Goal: Transaction & Acquisition: Purchase product/service

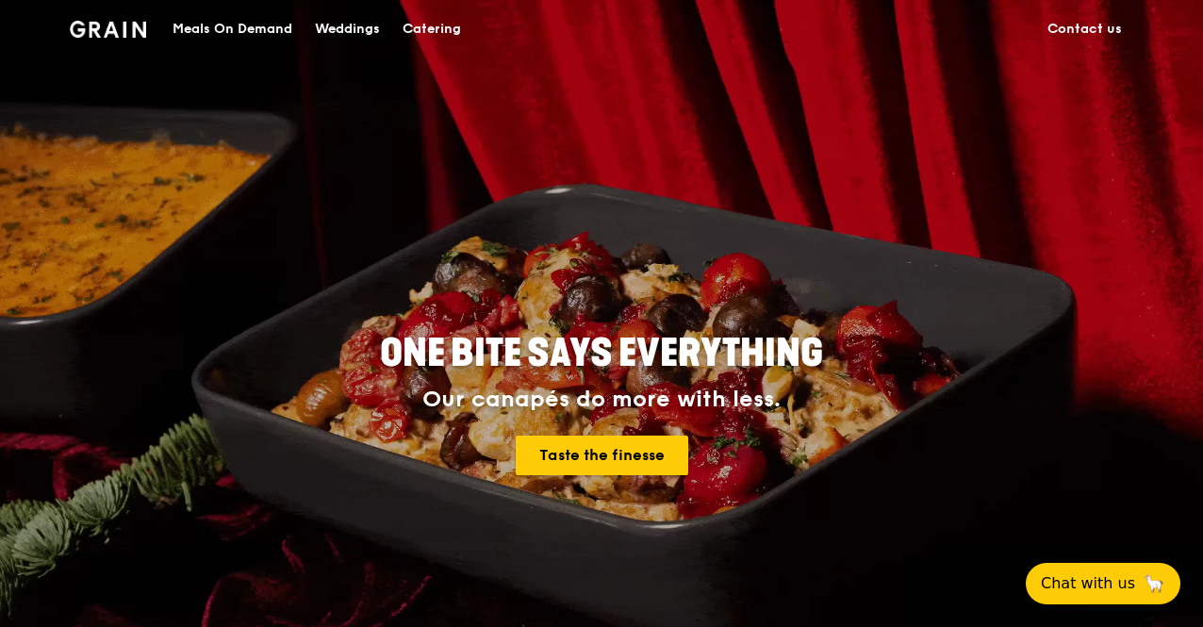
click at [628, 455] on link "Taste the finesse" at bounding box center [602, 456] width 173 height 40
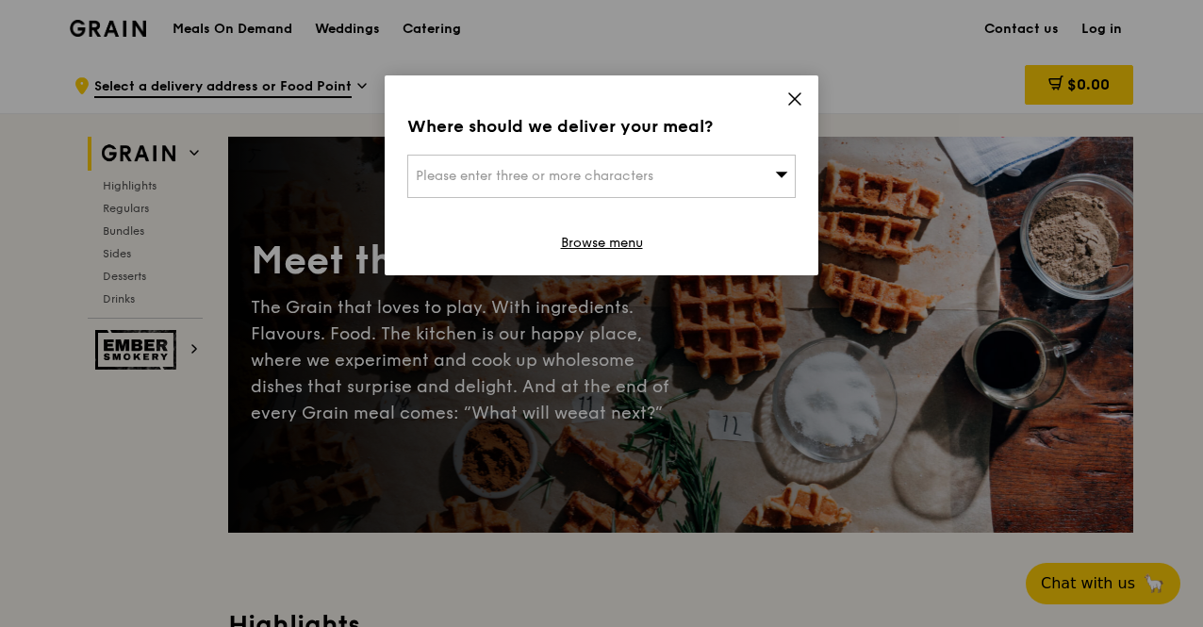
click at [741, 174] on div "Please enter three or more characters" at bounding box center [601, 176] width 389 height 43
click at [595, 180] on input "search" at bounding box center [601, 176] width 387 height 41
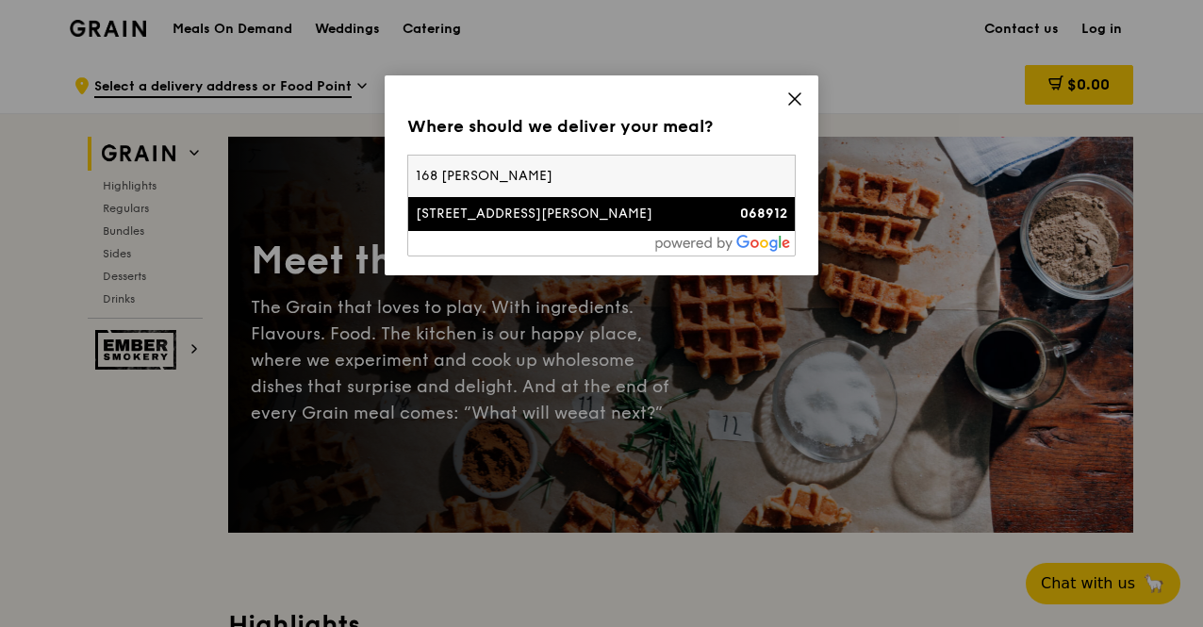
type input "168 [PERSON_NAME]"
click at [662, 222] on div "[STREET_ADDRESS][PERSON_NAME]" at bounding box center [555, 214] width 279 height 19
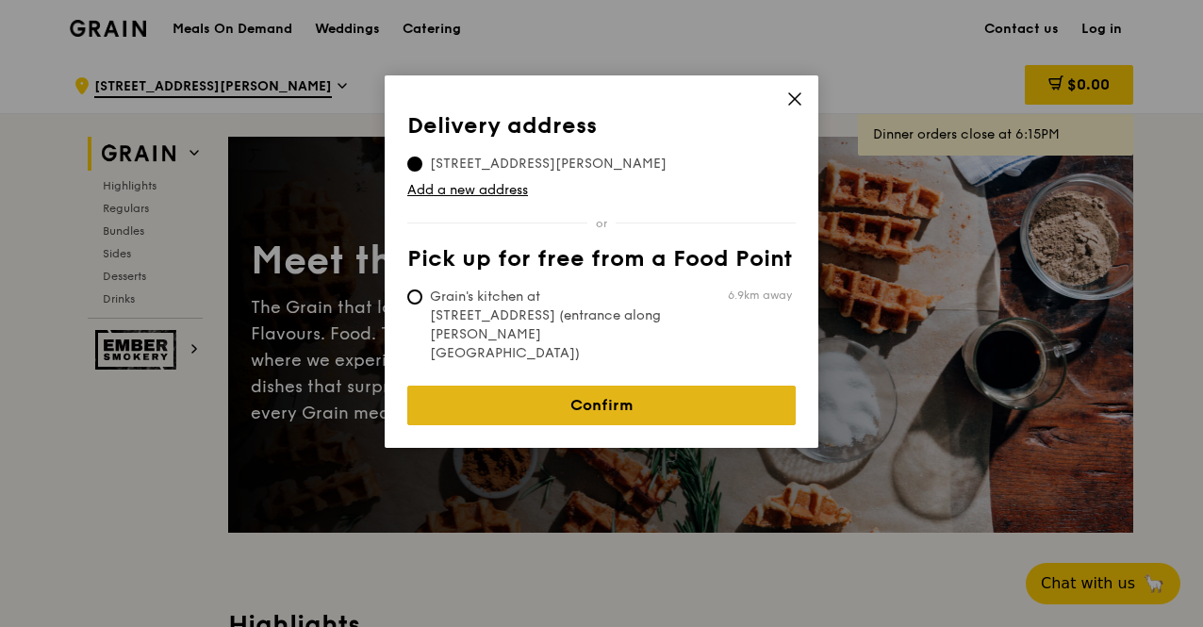
click at [649, 386] on link "Confirm" at bounding box center [601, 406] width 389 height 40
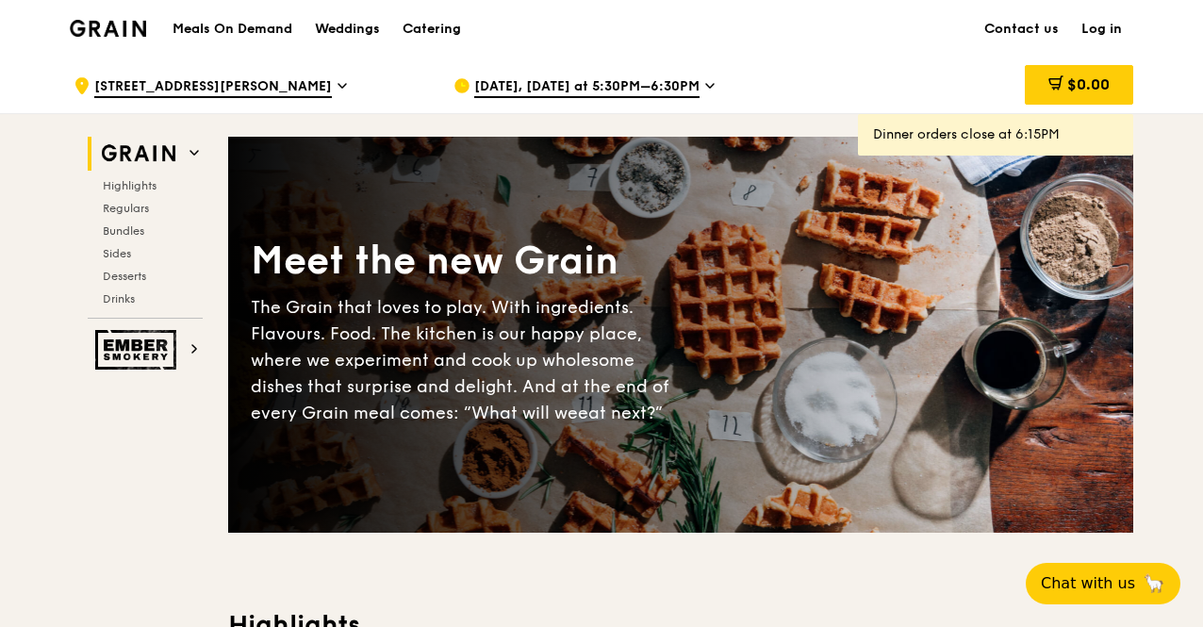
click at [617, 88] on span "[DATE], [DATE] at 5:30PM–6:30PM" at bounding box center [586, 87] width 225 height 21
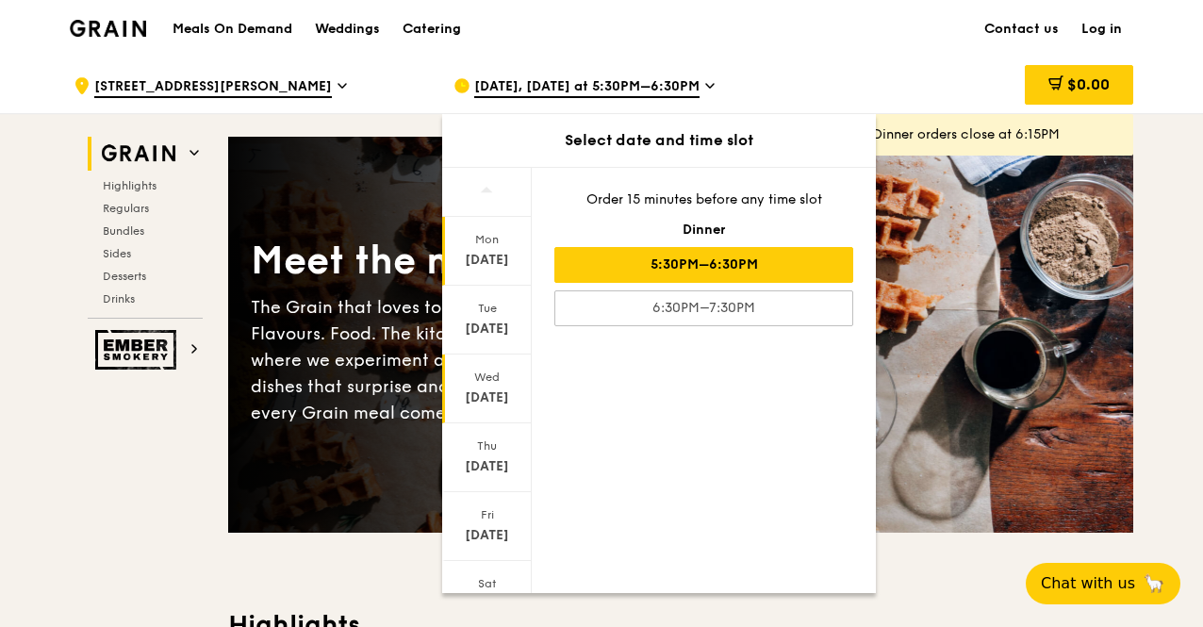
click at [488, 397] on div "[DATE]" at bounding box center [487, 398] width 84 height 19
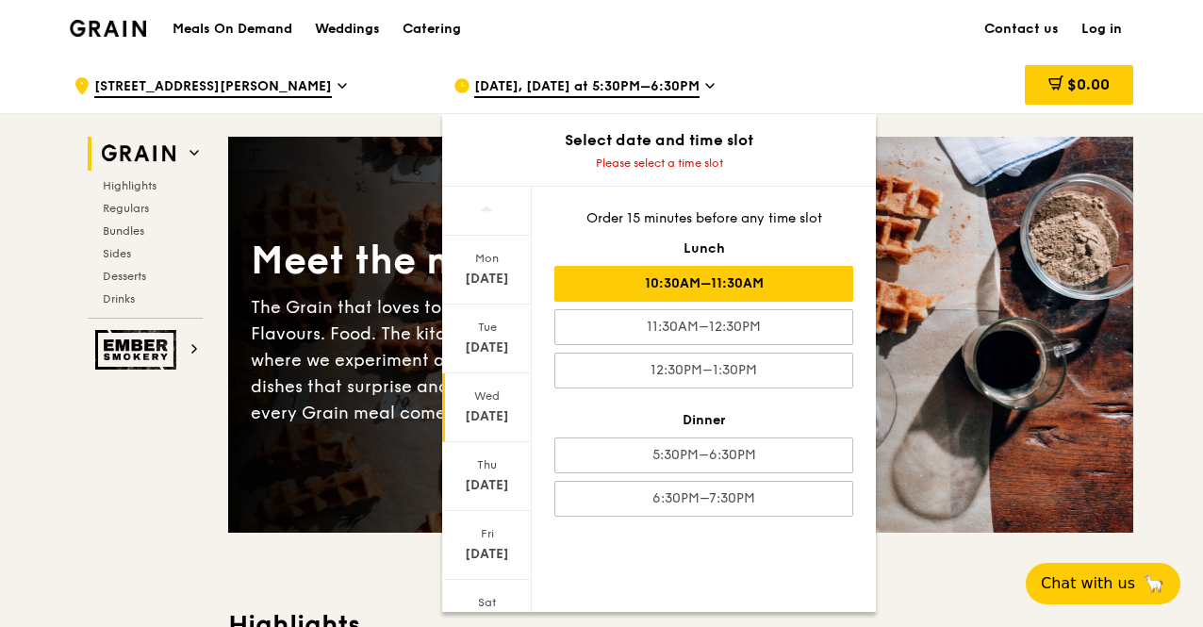
click at [800, 284] on div "10:30AM–11:30AM" at bounding box center [703, 284] width 299 height 36
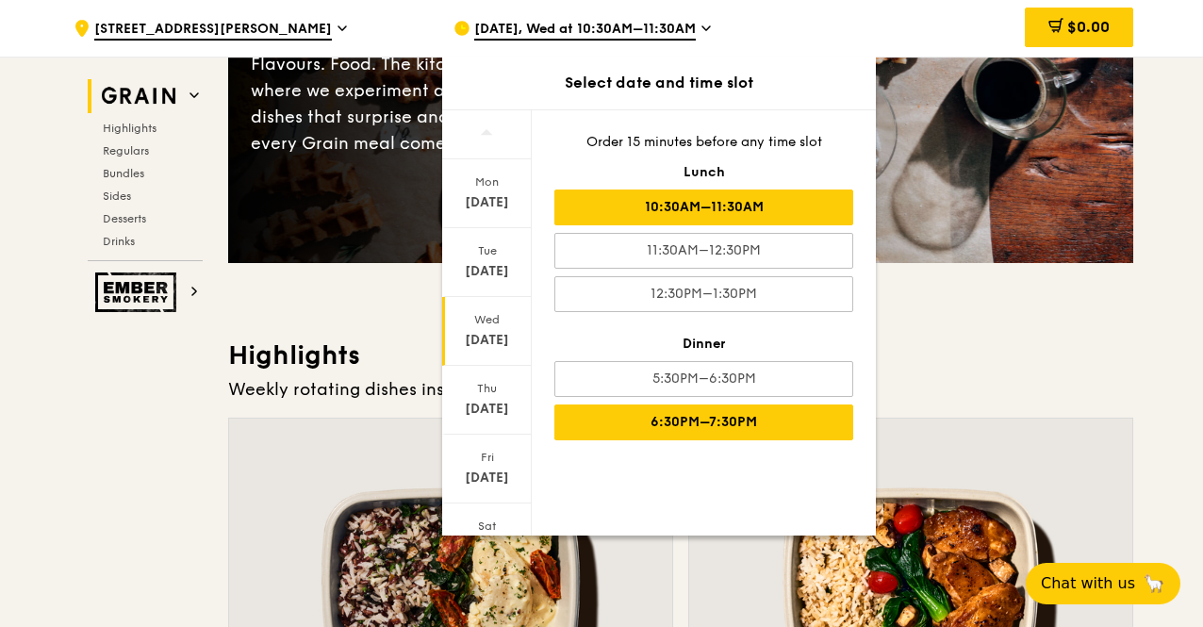
scroll to position [283, 0]
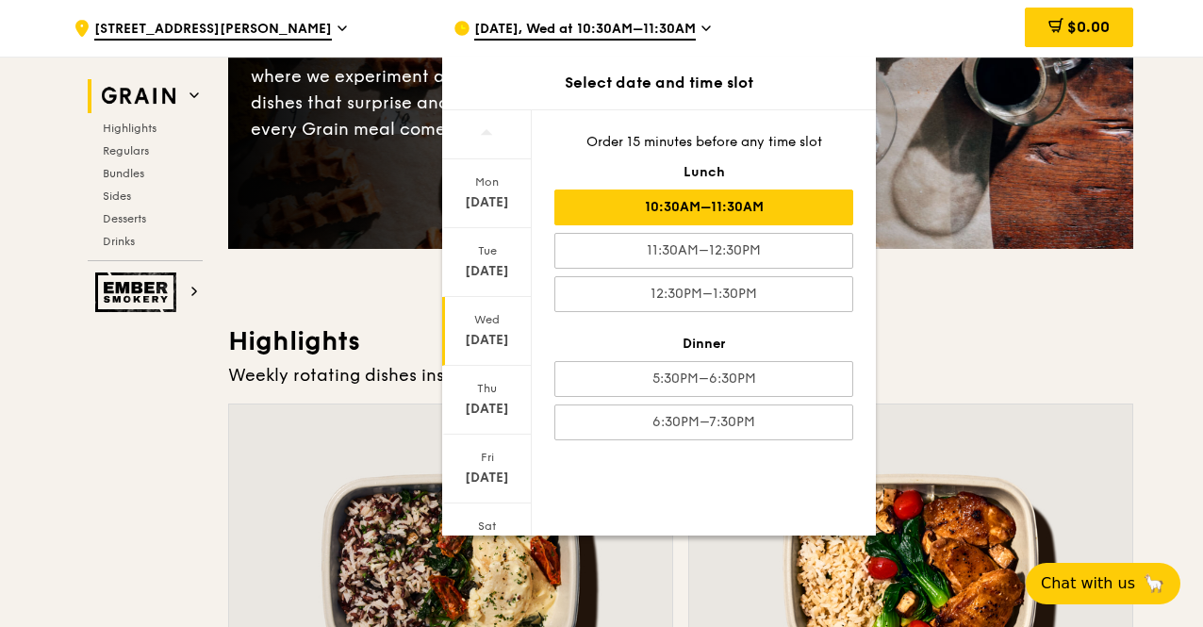
click at [709, 29] on icon at bounding box center [707, 28] width 8 height 4
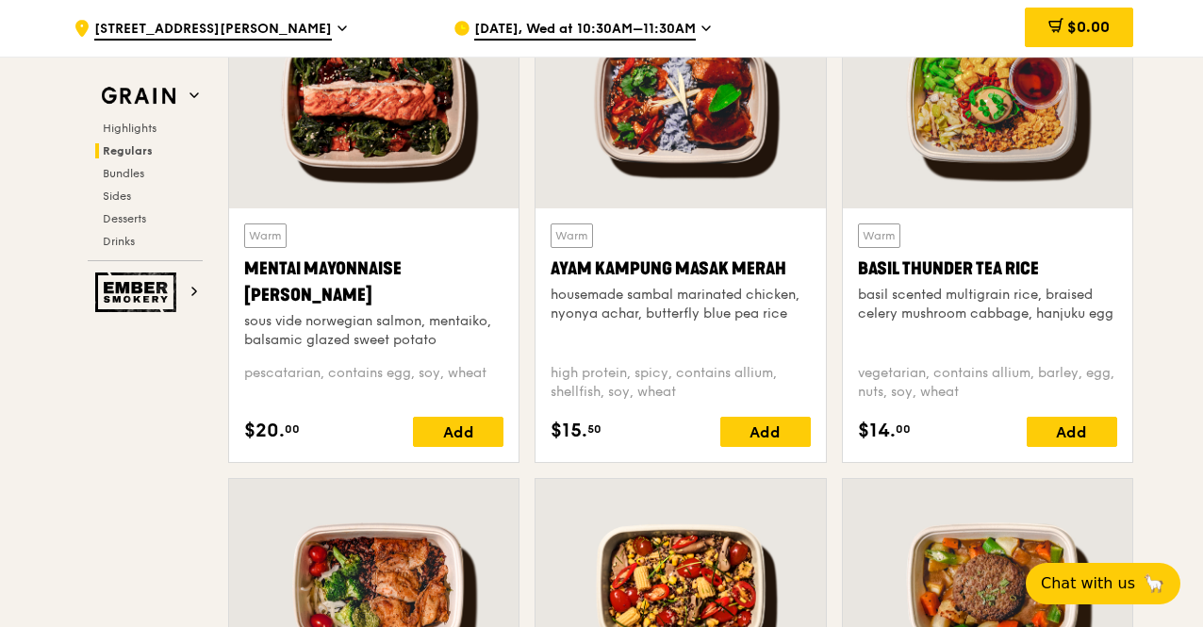
scroll to position [1792, 0]
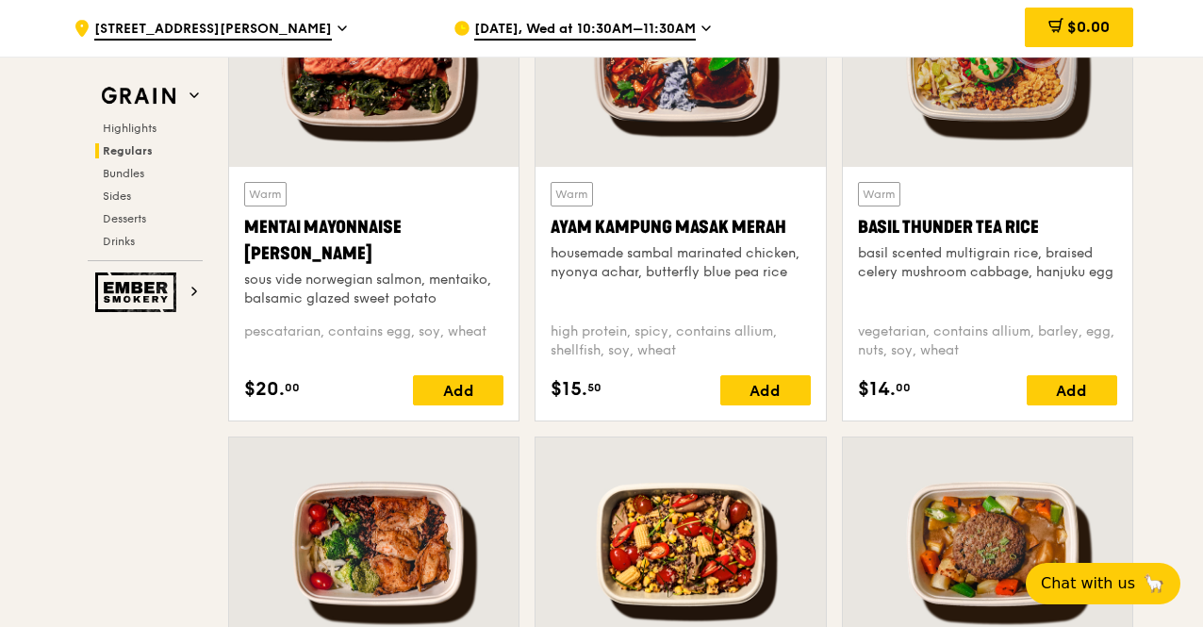
drag, startPoint x: 521, startPoint y: 327, endPoint x: 96, endPoint y: 398, distance: 430.2
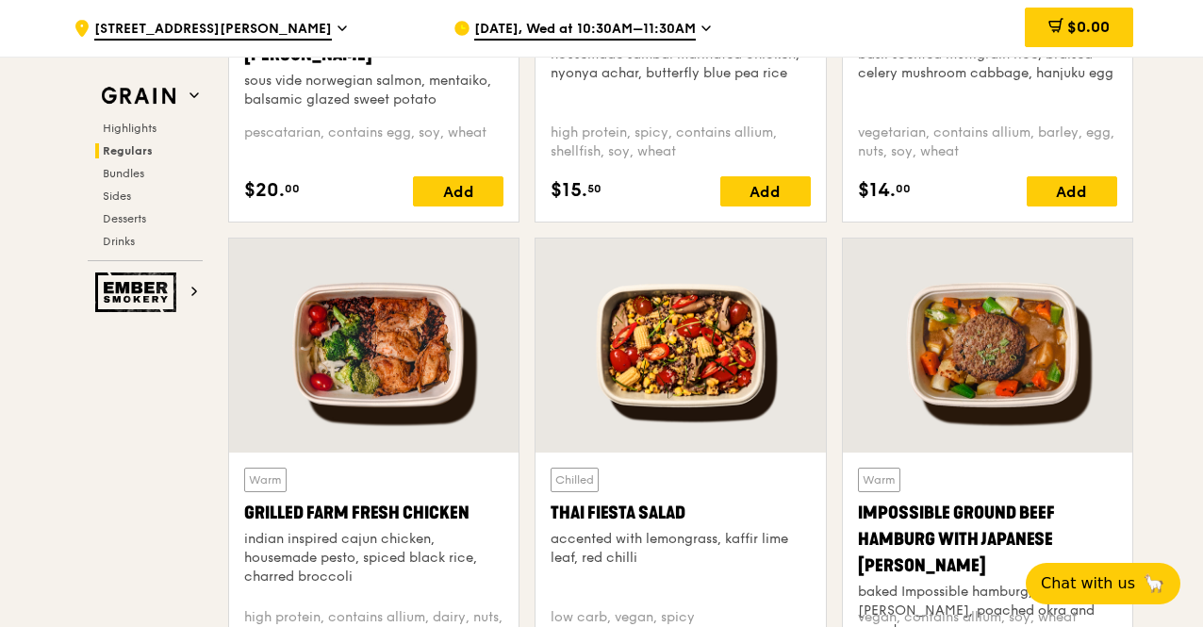
scroll to position [1697, 0]
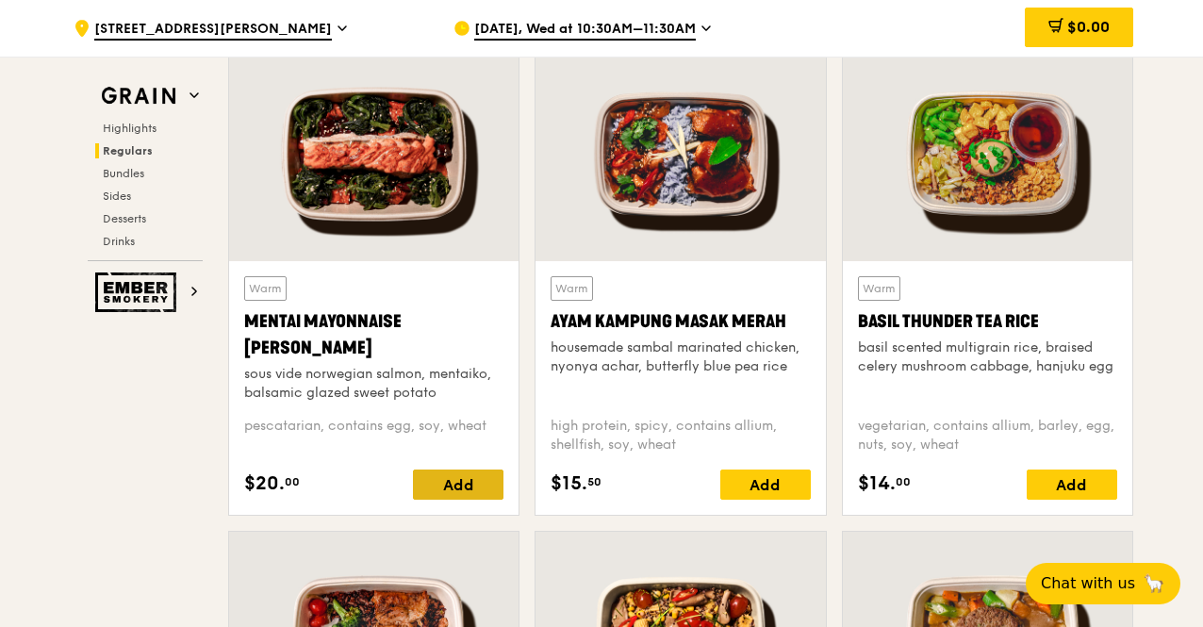
click at [445, 484] on div "Add" at bounding box center [458, 485] width 91 height 30
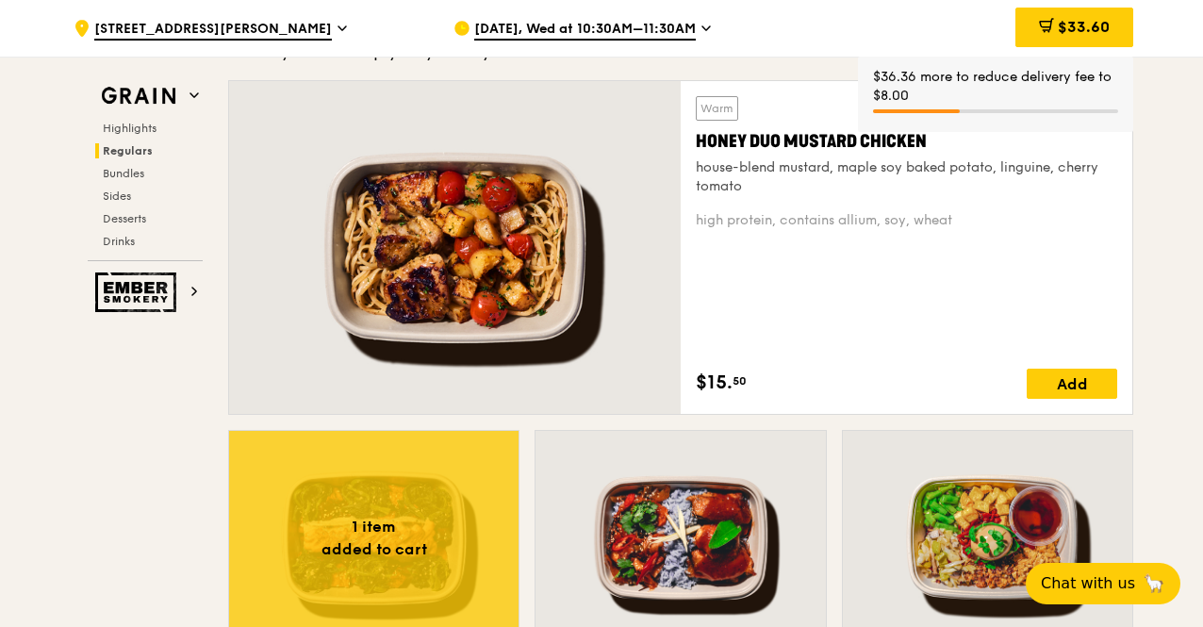
scroll to position [1226, 0]
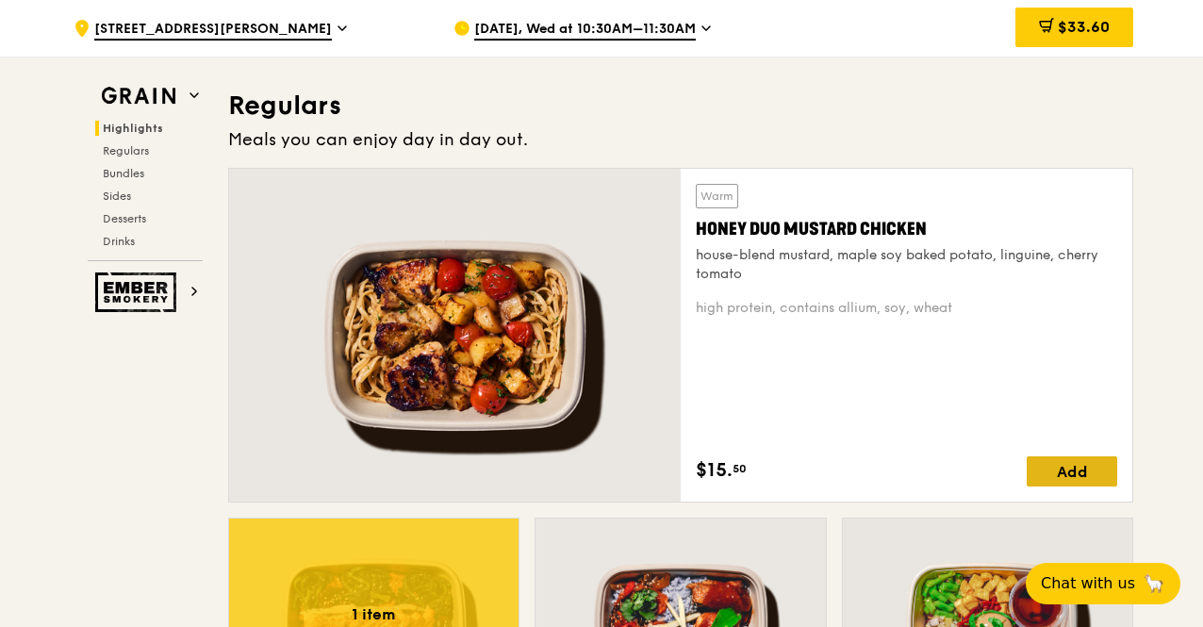
click at [1090, 465] on div "Add" at bounding box center [1072, 471] width 91 height 30
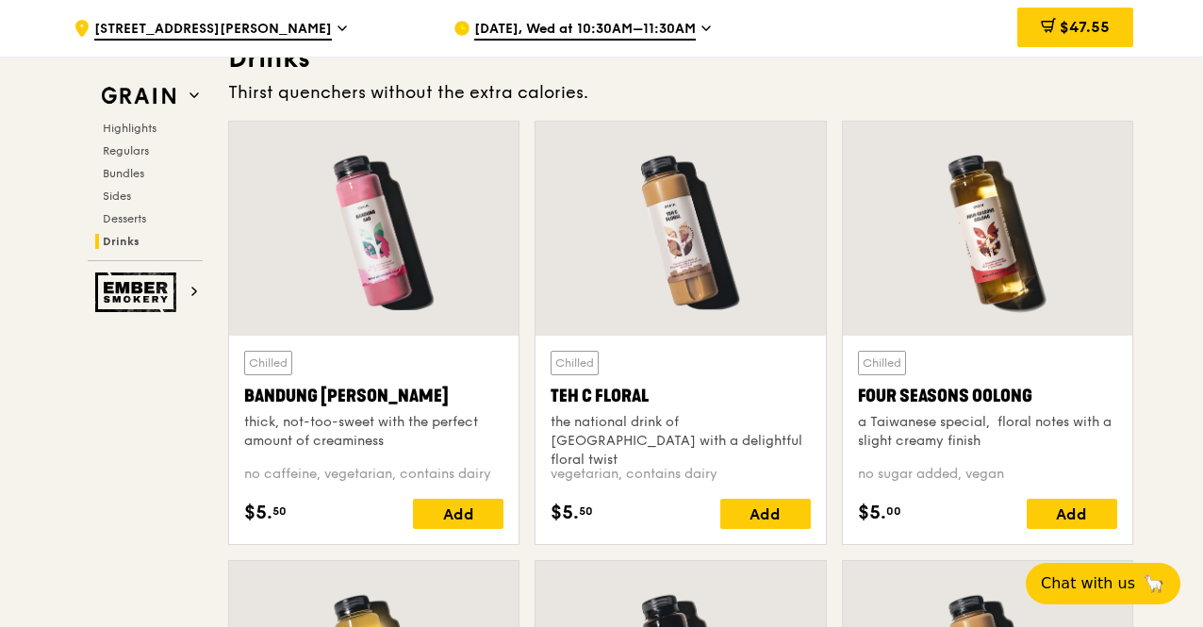
scroll to position [6601, 0]
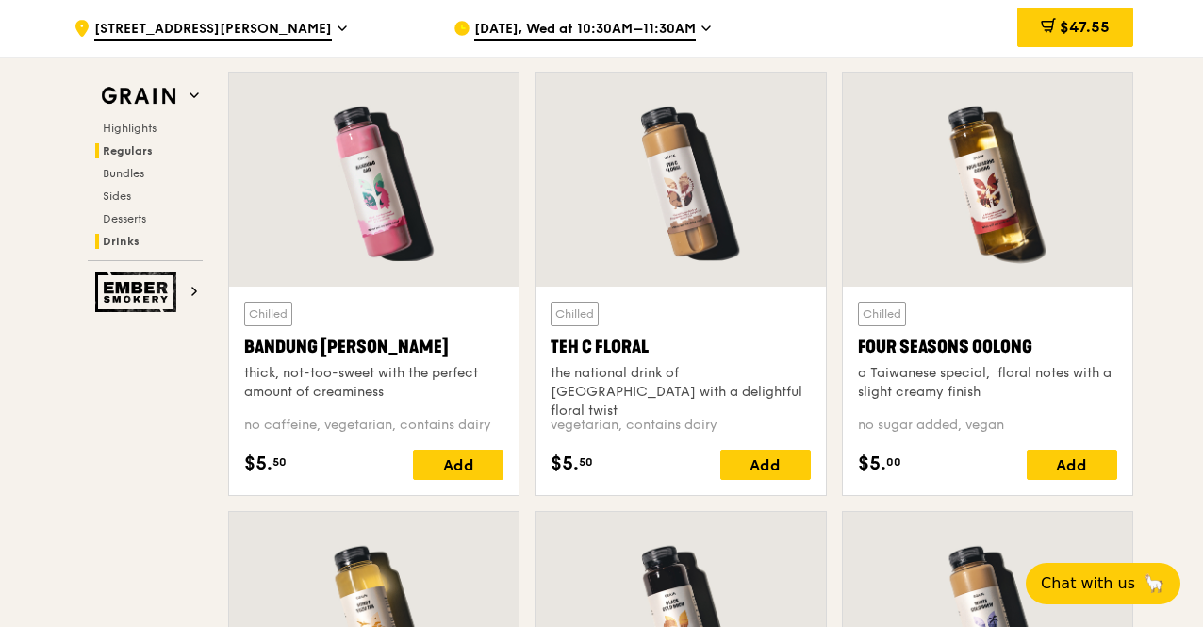
click at [116, 152] on span "Regulars" at bounding box center [128, 150] width 50 height 13
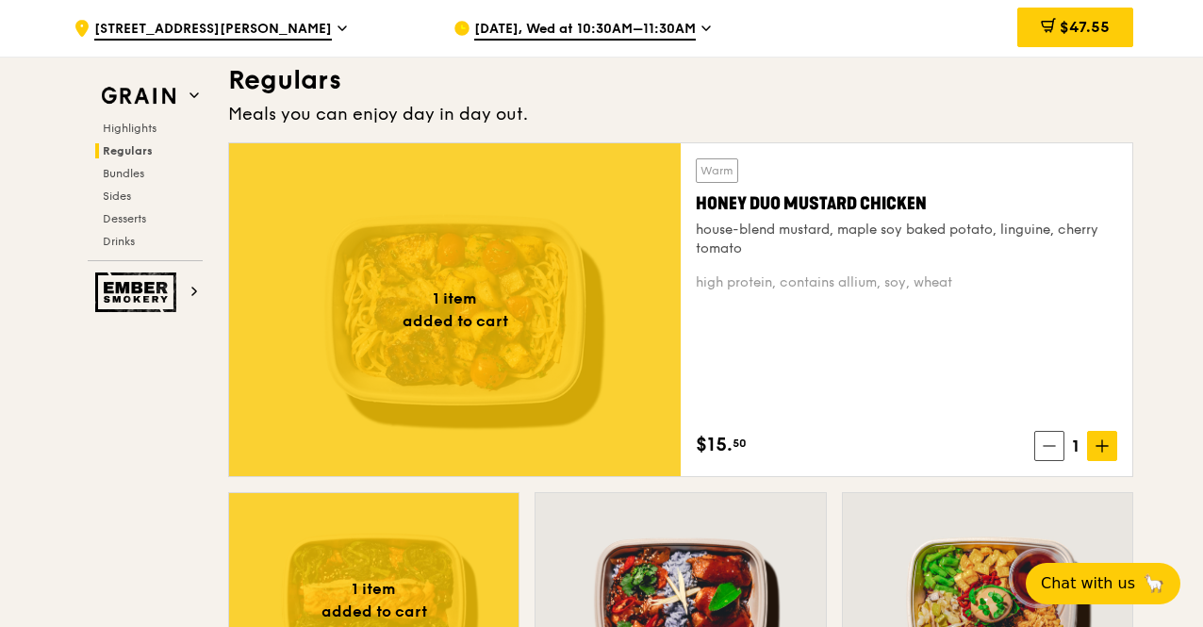
scroll to position [1238, 0]
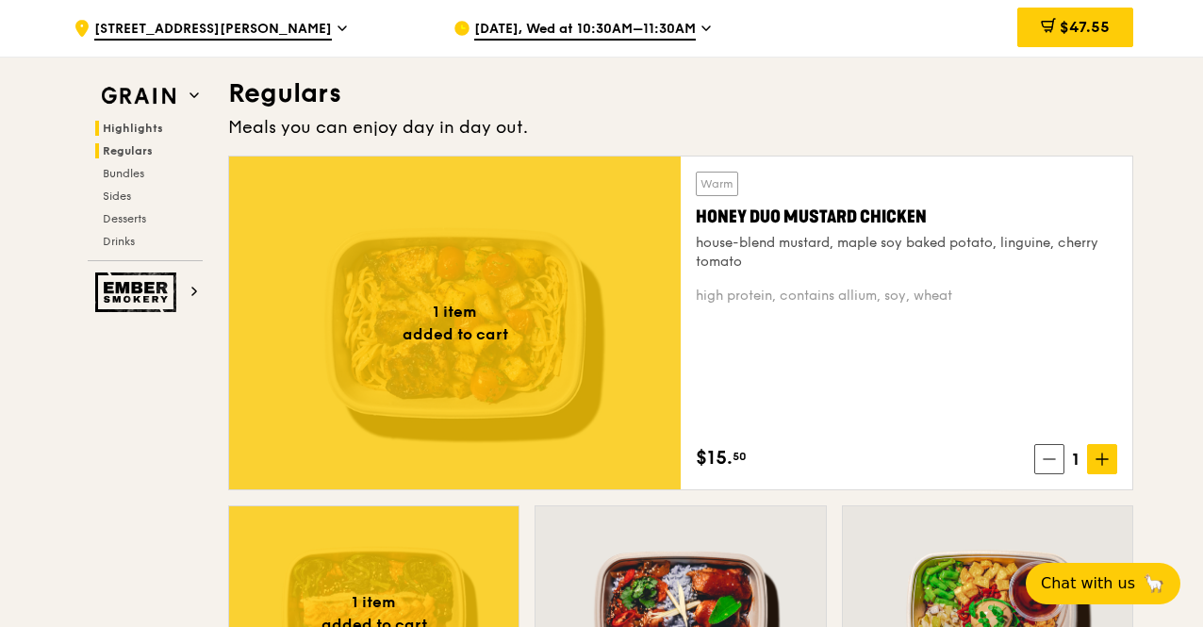
click at [143, 122] on span "Highlights" at bounding box center [133, 128] width 60 height 13
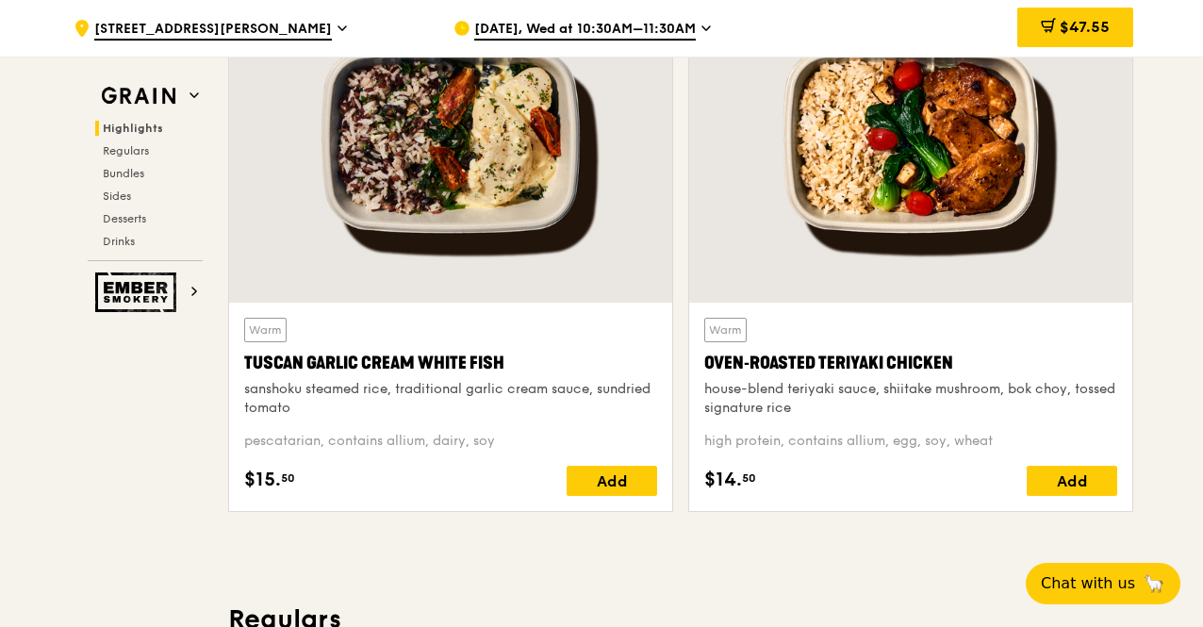
scroll to position [815, 0]
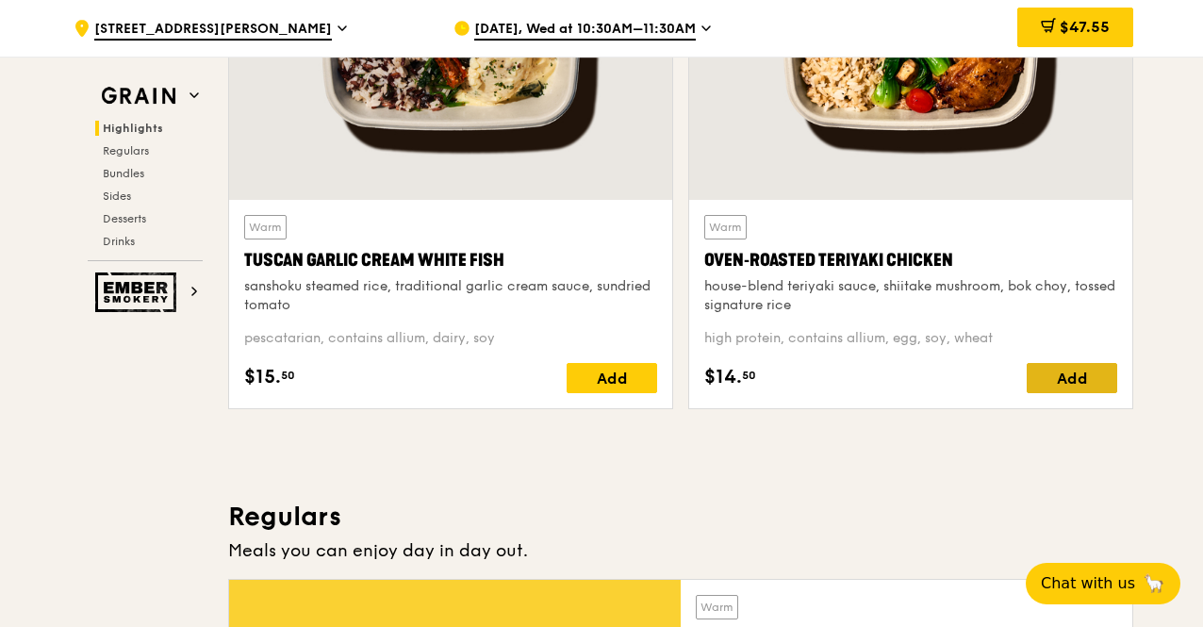
click at [1099, 368] on div "Add" at bounding box center [1072, 378] width 91 height 30
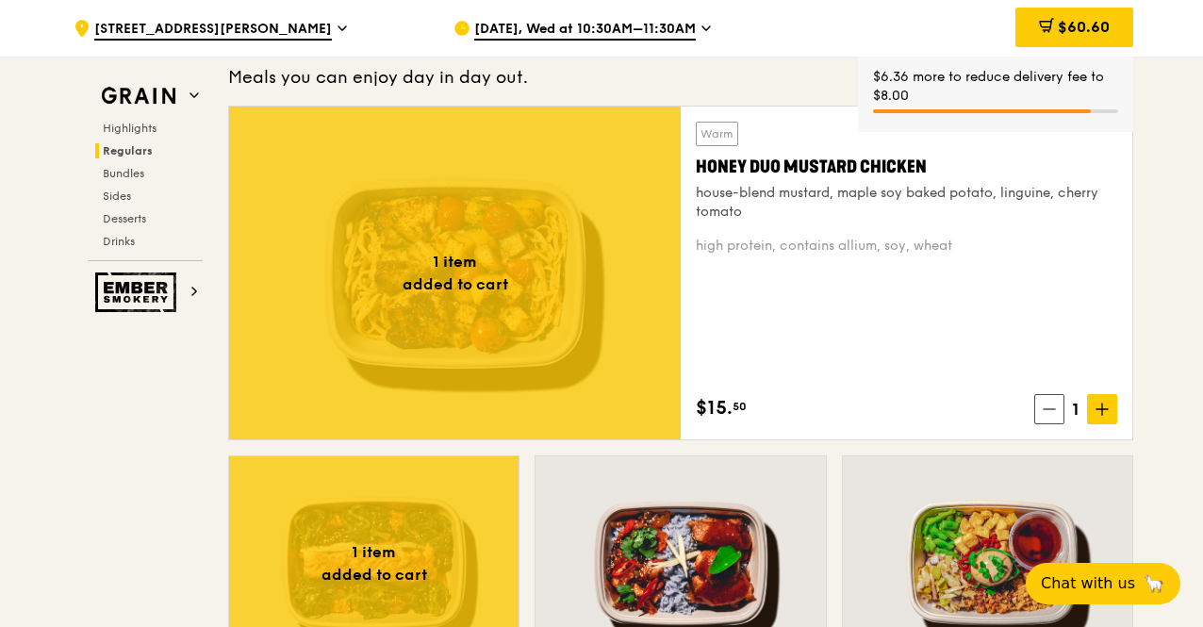
scroll to position [1381, 0]
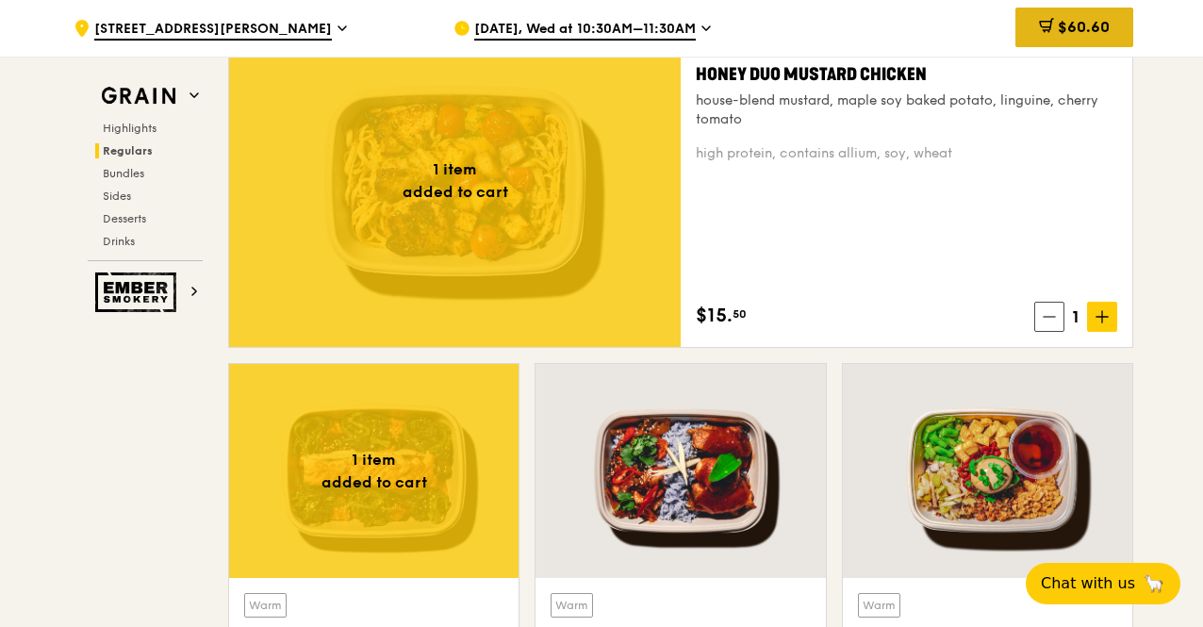
click at [1039, 34] on span at bounding box center [1046, 28] width 15 height 21
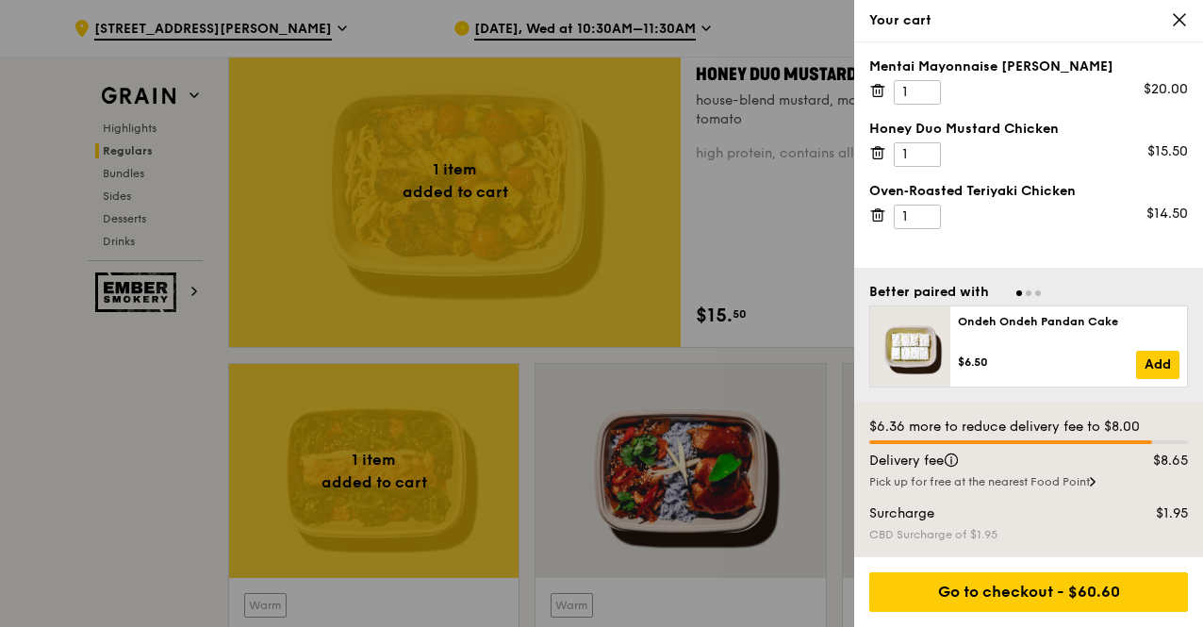
click at [875, 93] on icon at bounding box center [877, 90] width 17 height 17
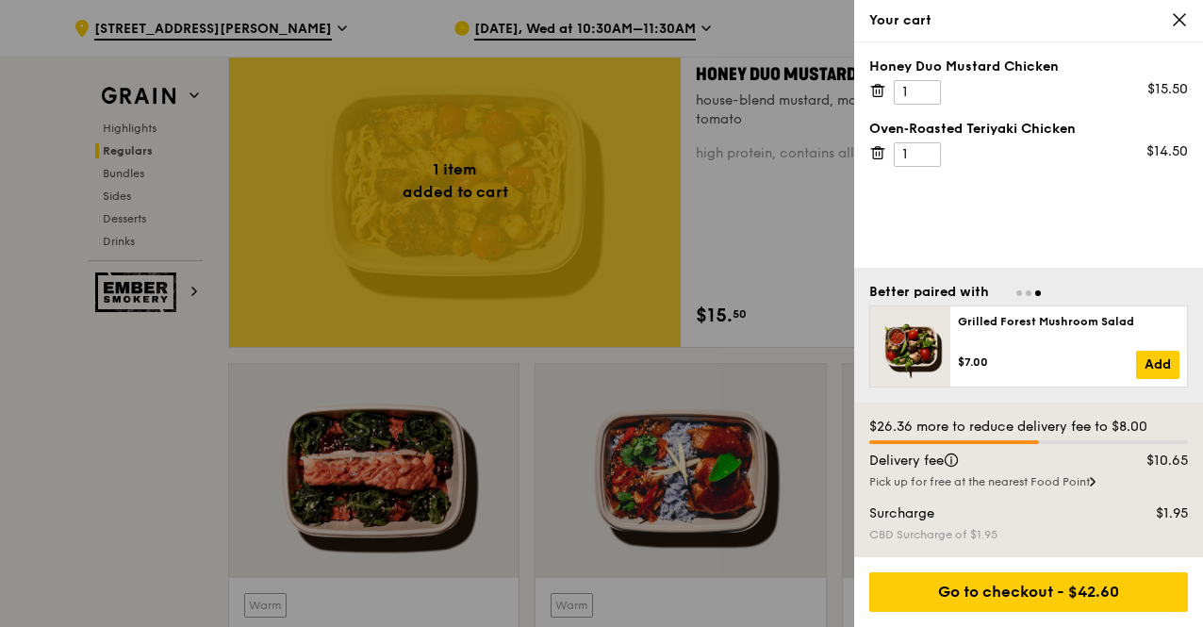
click at [873, 95] on icon at bounding box center [877, 91] width 9 height 9
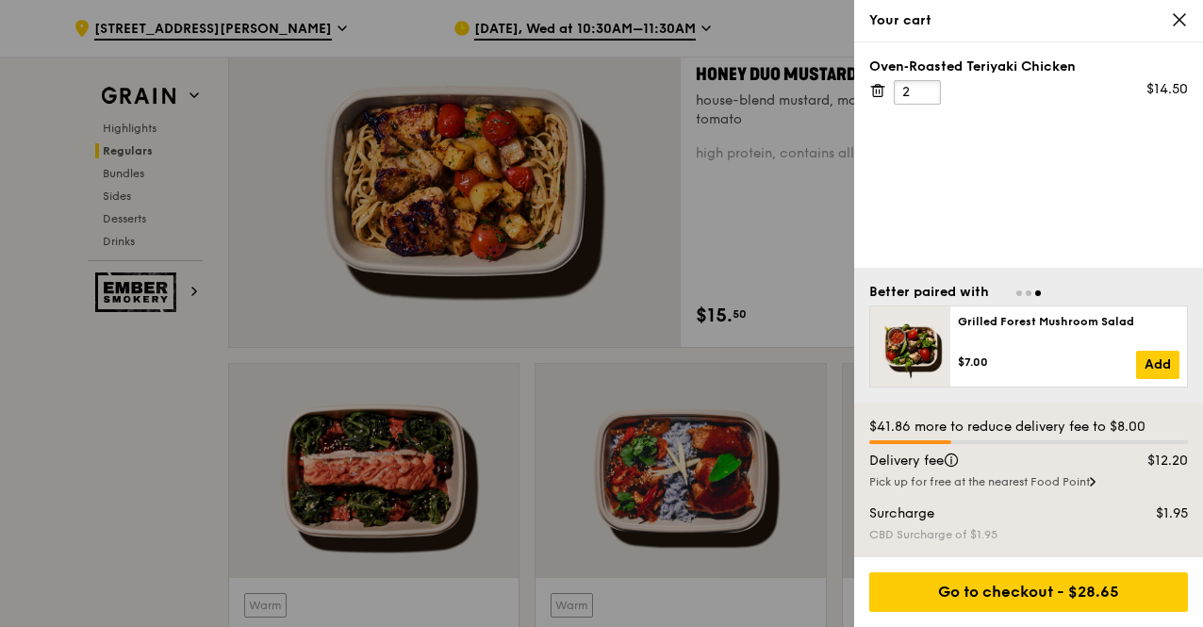
click at [920, 90] on input "2" at bounding box center [917, 92] width 47 height 25
click at [913, 95] on input "2" at bounding box center [917, 92] width 47 height 25
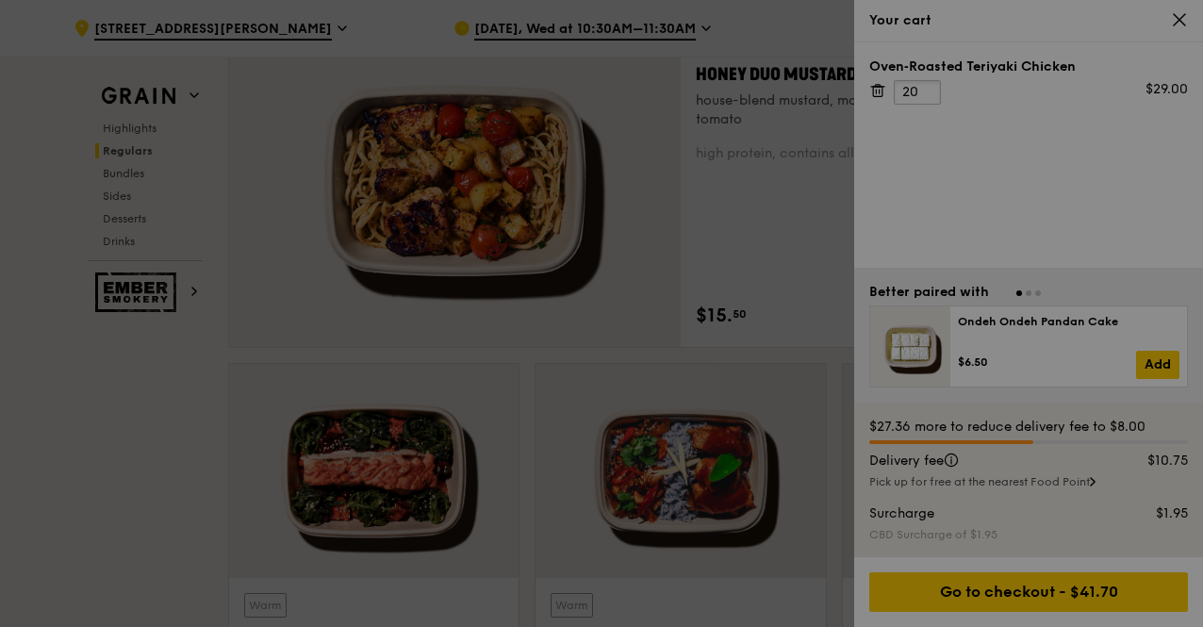
type input "20"
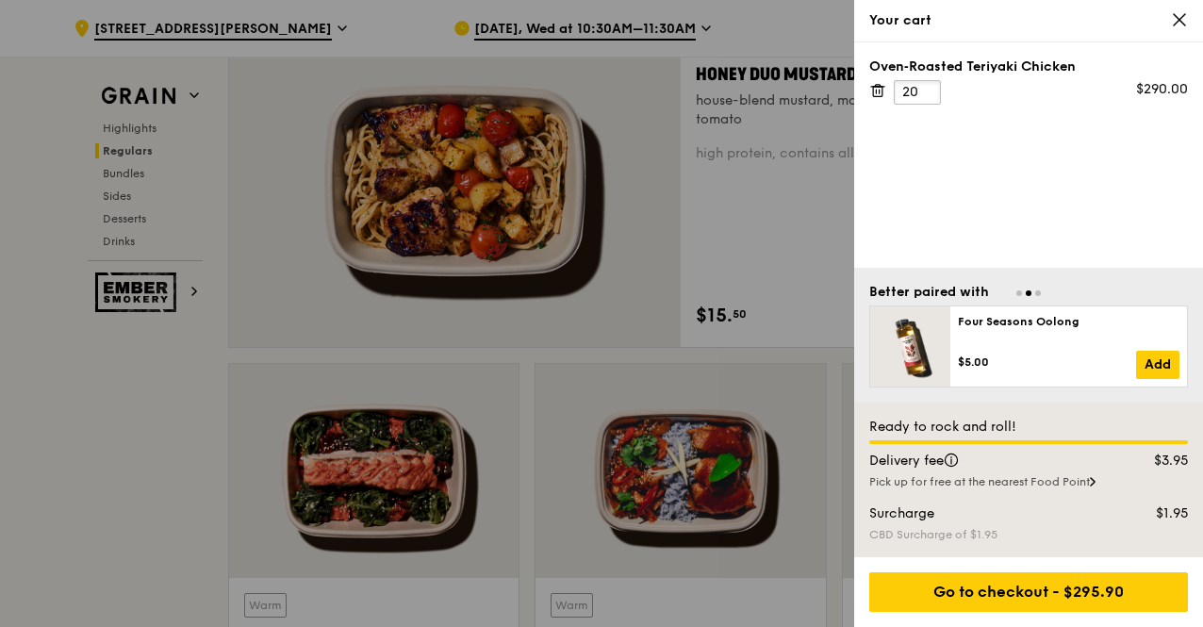
scroll to position [1475, 0]
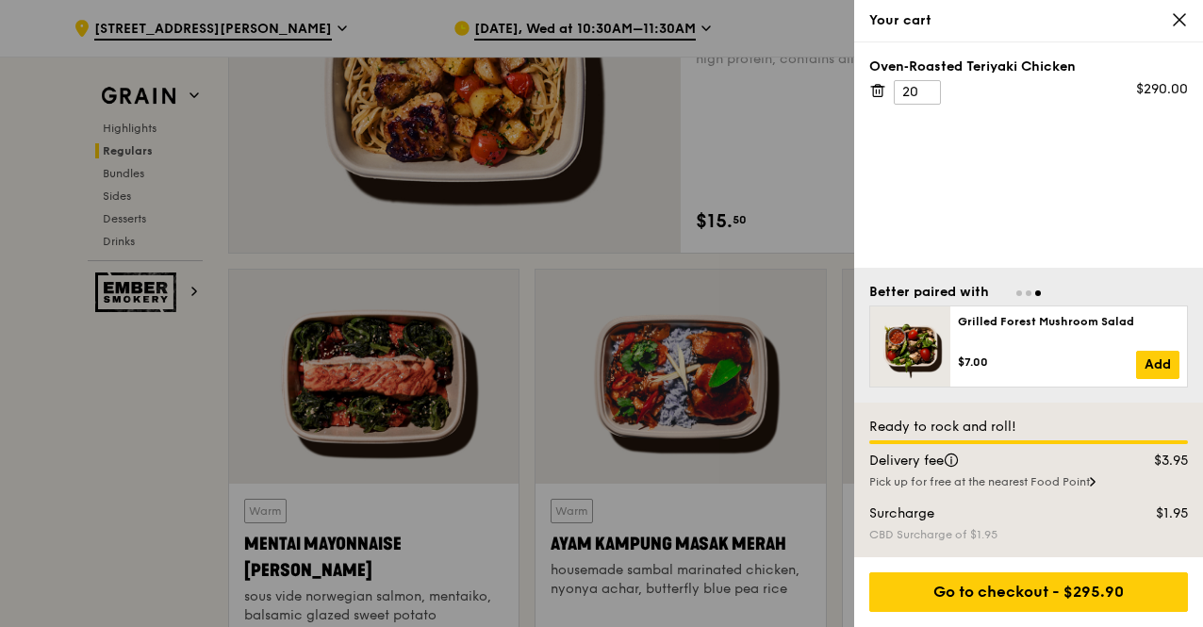
click at [1182, 22] on icon at bounding box center [1179, 19] width 11 height 11
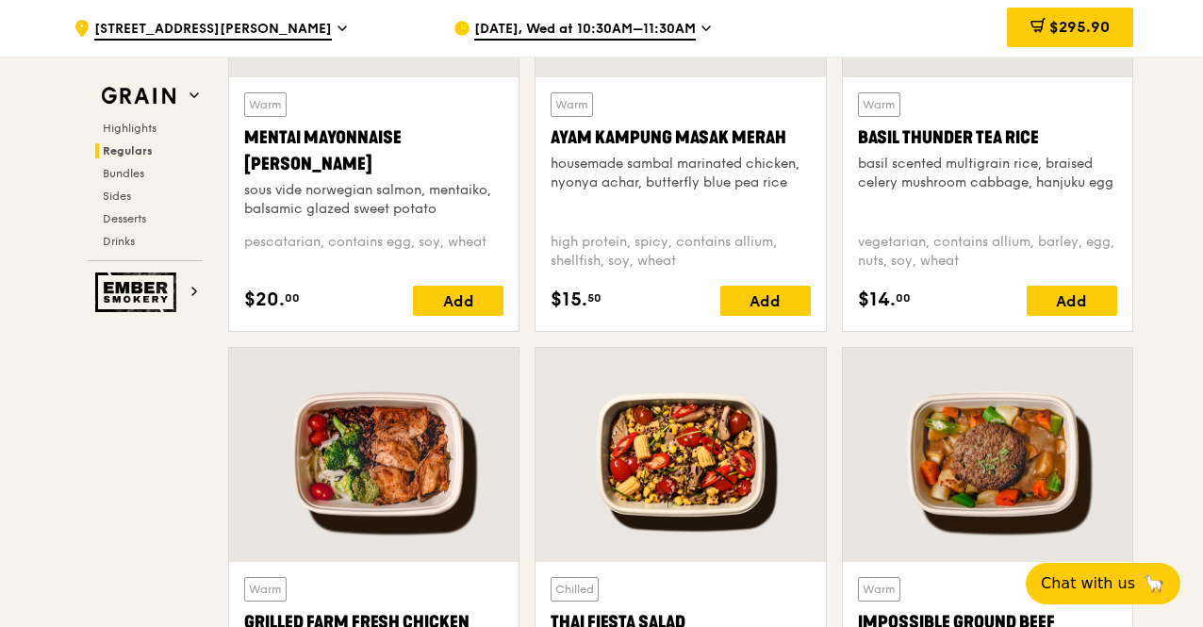
scroll to position [1852, 0]
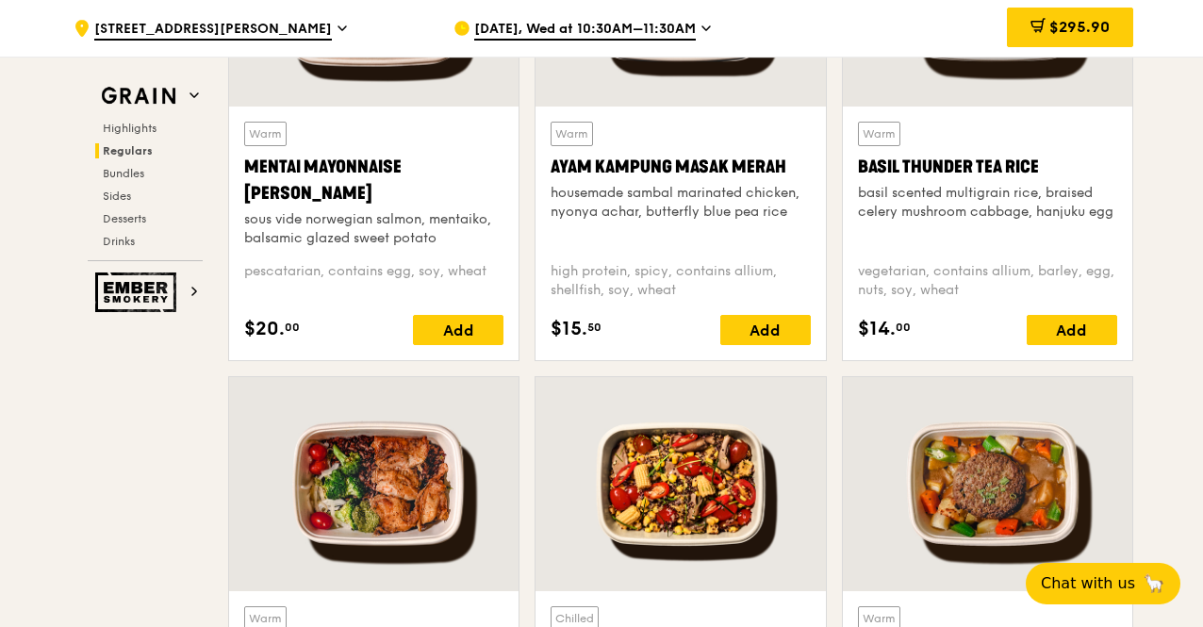
drag, startPoint x: 711, startPoint y: 381, endPoint x: 1101, endPoint y: 189, distance: 435.2
click at [1101, 189] on div "basil scented multigrain rice, braised celery mushroom cabbage, hanjuku egg" at bounding box center [987, 203] width 259 height 38
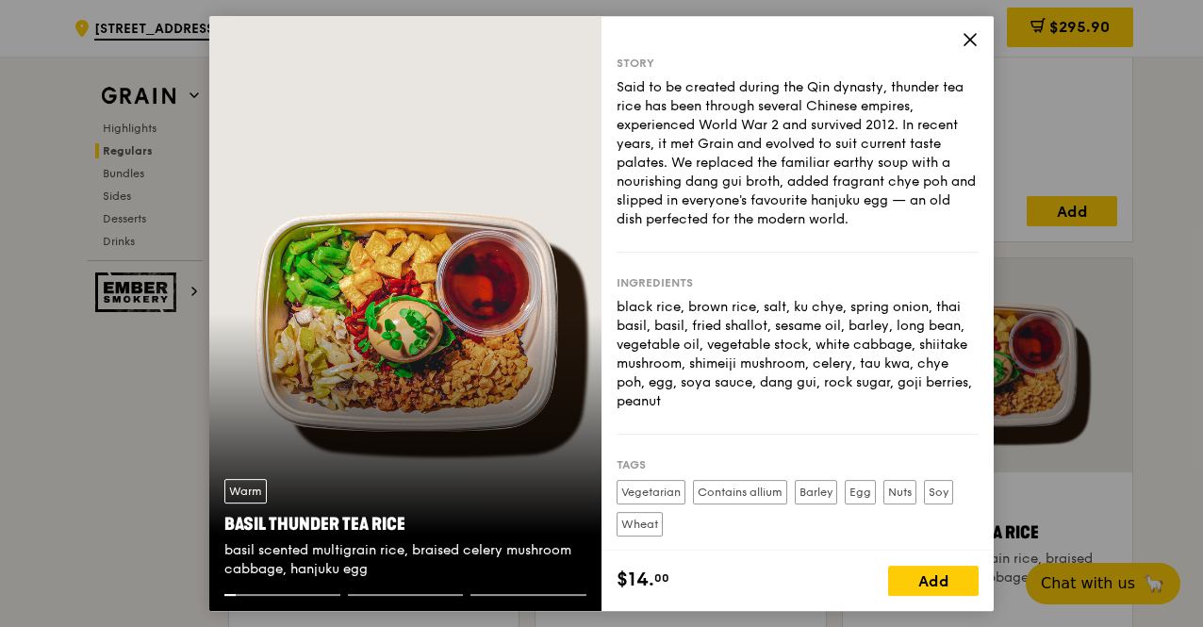
scroll to position [1475, 0]
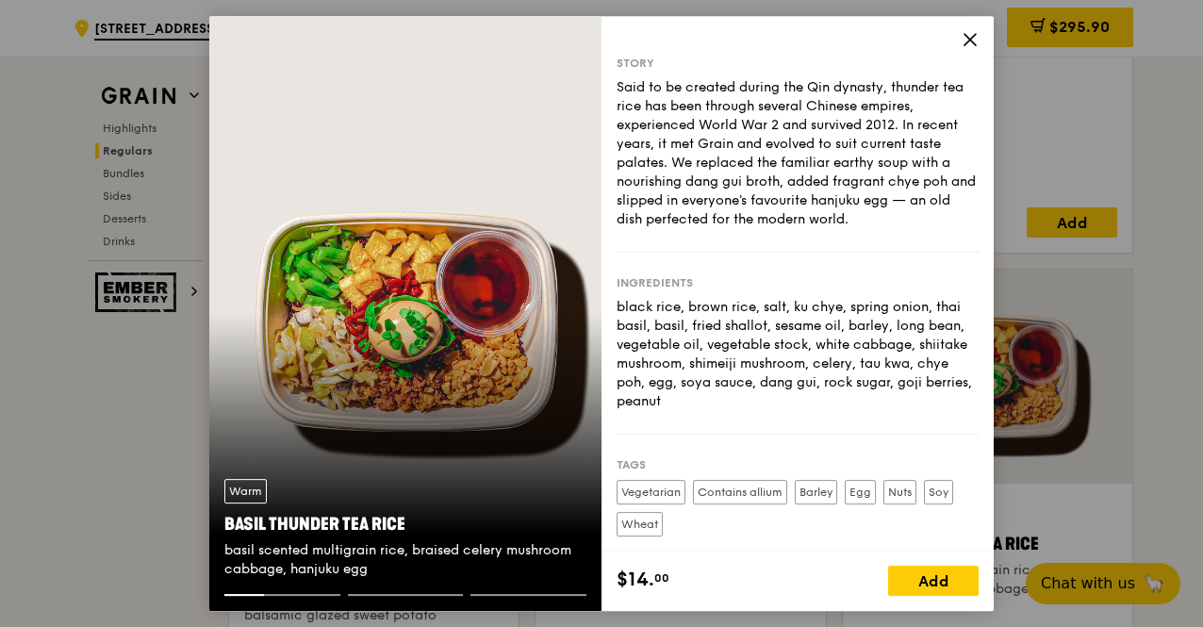
click at [963, 39] on icon at bounding box center [970, 39] width 17 height 17
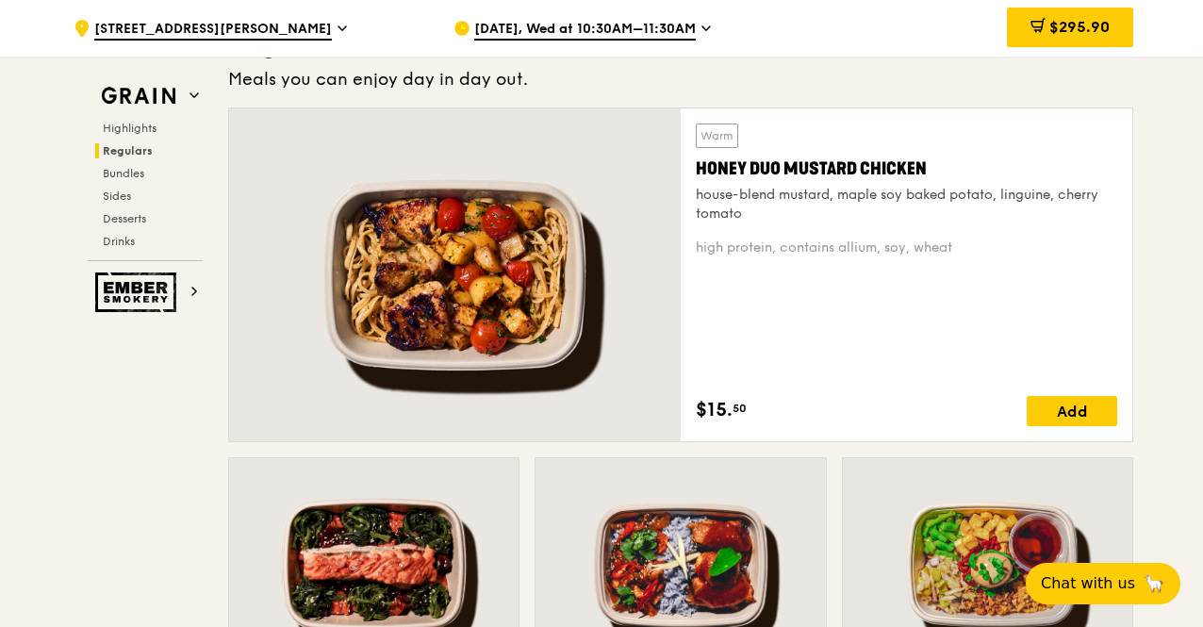
scroll to position [1569, 0]
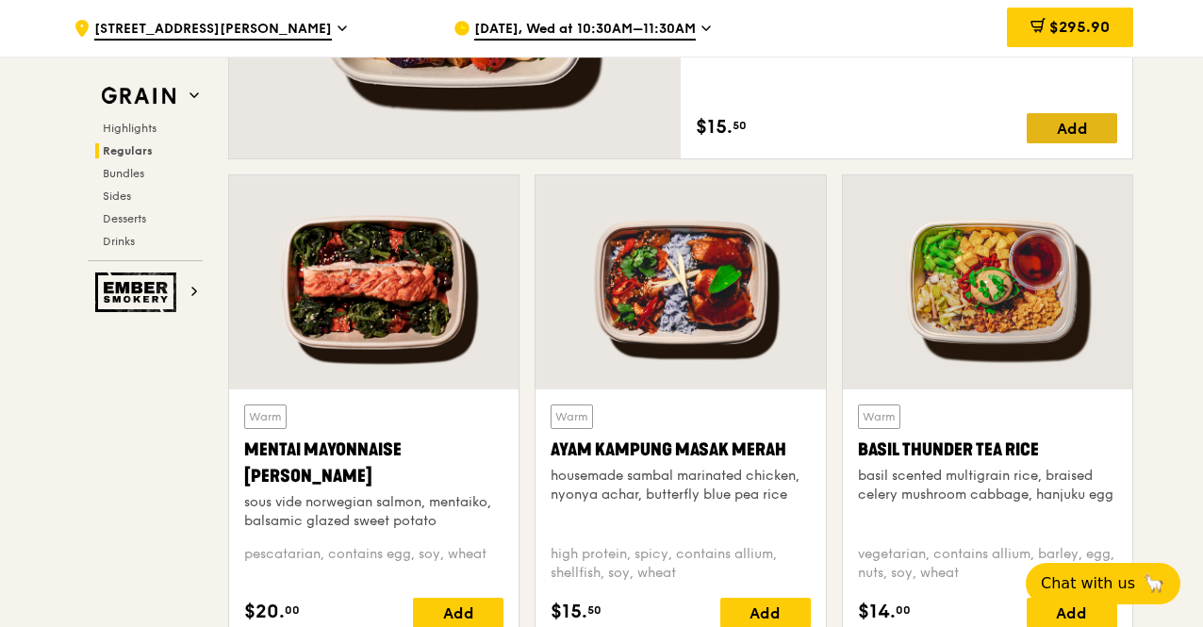
click at [1034, 127] on div "Add" at bounding box center [1072, 128] width 91 height 30
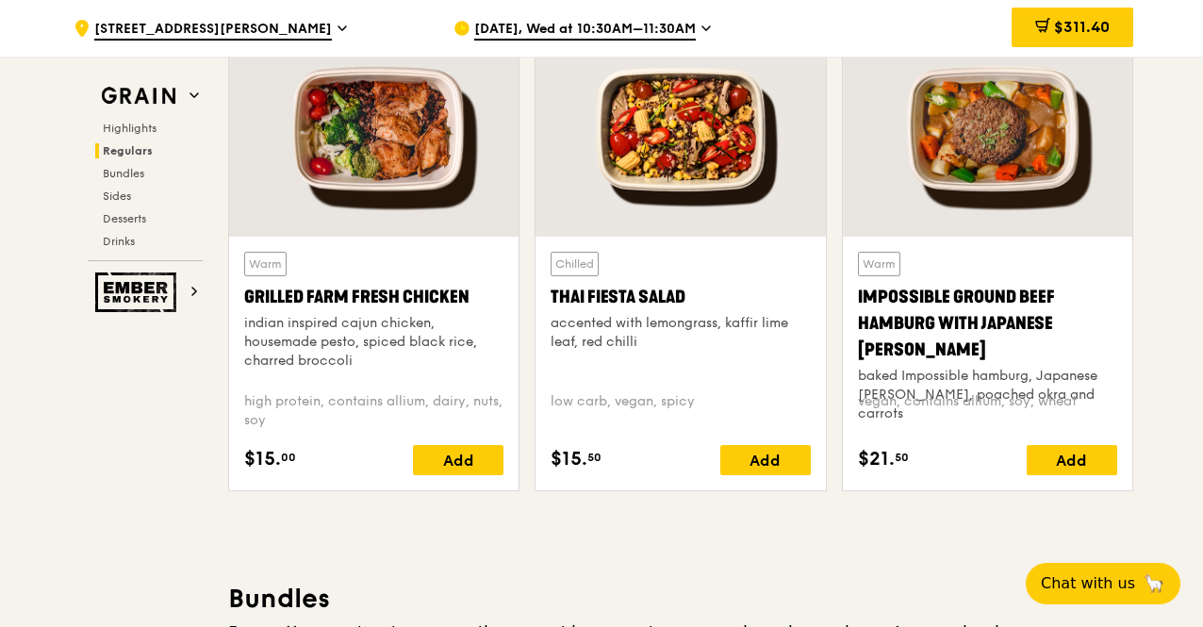
scroll to position [2135, 0]
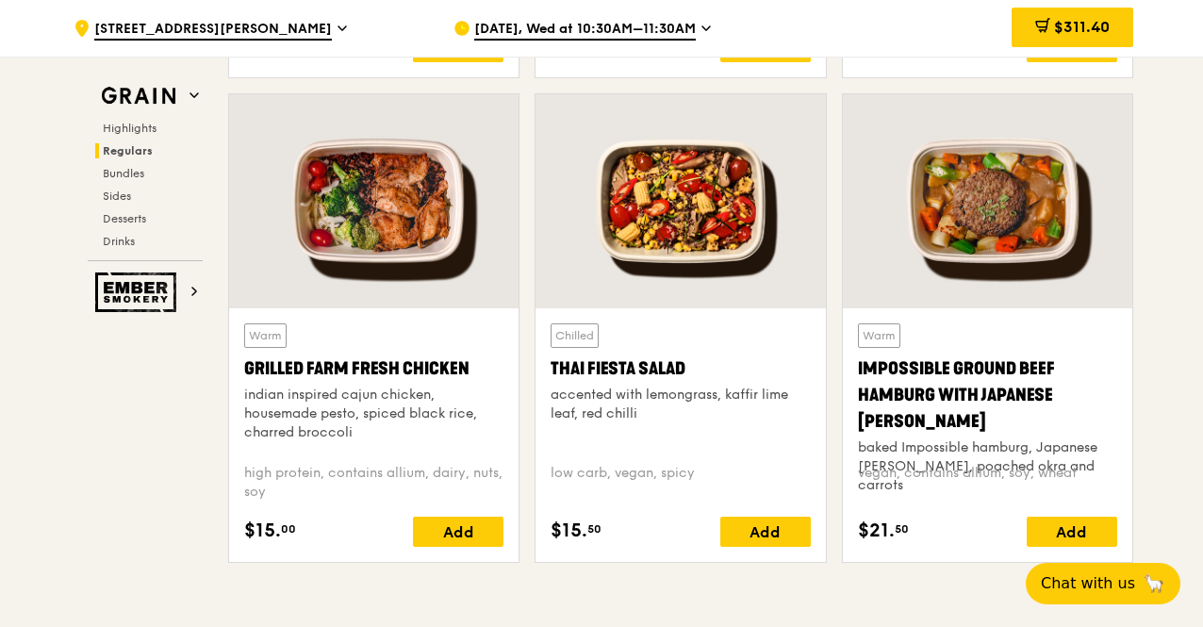
drag, startPoint x: 1021, startPoint y: 469, endPoint x: 653, endPoint y: 424, distance: 371.4
click at [654, 424] on div "Warm Grilled Farm Fresh Chicken indian inspired cajun chicken, housemade pesto,…" at bounding box center [681, 335] width 920 height 485
click at [653, 424] on div "Chilled Thai Fiesta Salad accented with lemongrass, kaffir lime leaf, red chilli" at bounding box center [680, 385] width 259 height 125
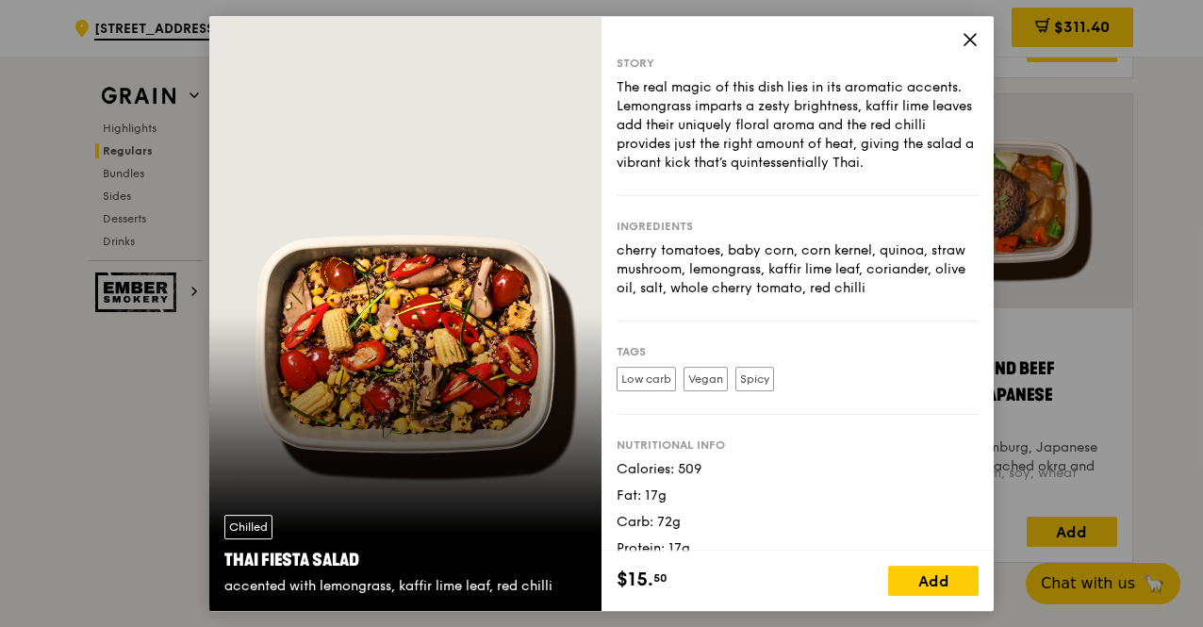
click at [970, 31] on icon at bounding box center [970, 39] width 17 height 17
click at [970, 31] on div "$311.40" at bounding box center [982, 28] width 304 height 57
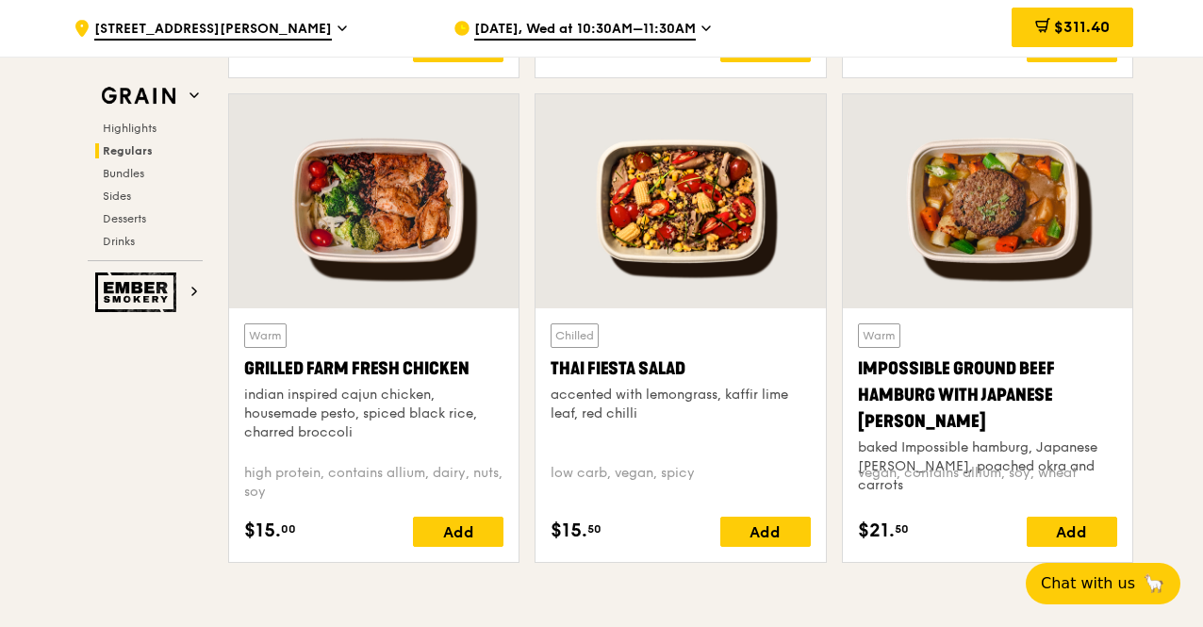
click at [1007, 237] on div at bounding box center [988, 201] width 290 height 214
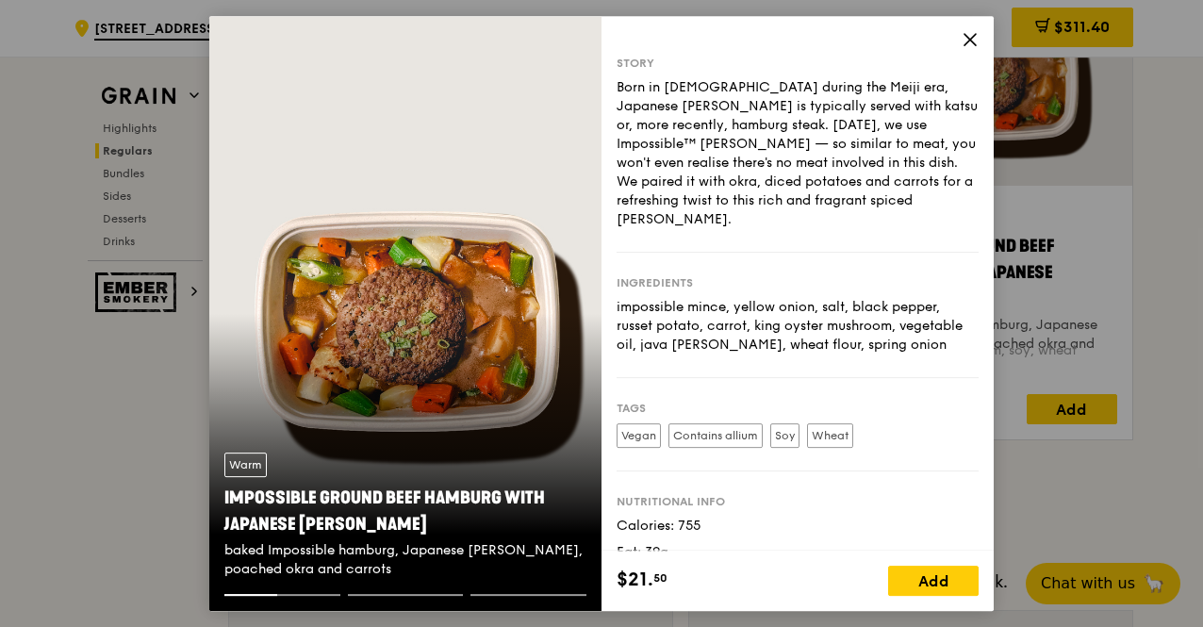
scroll to position [2229, 0]
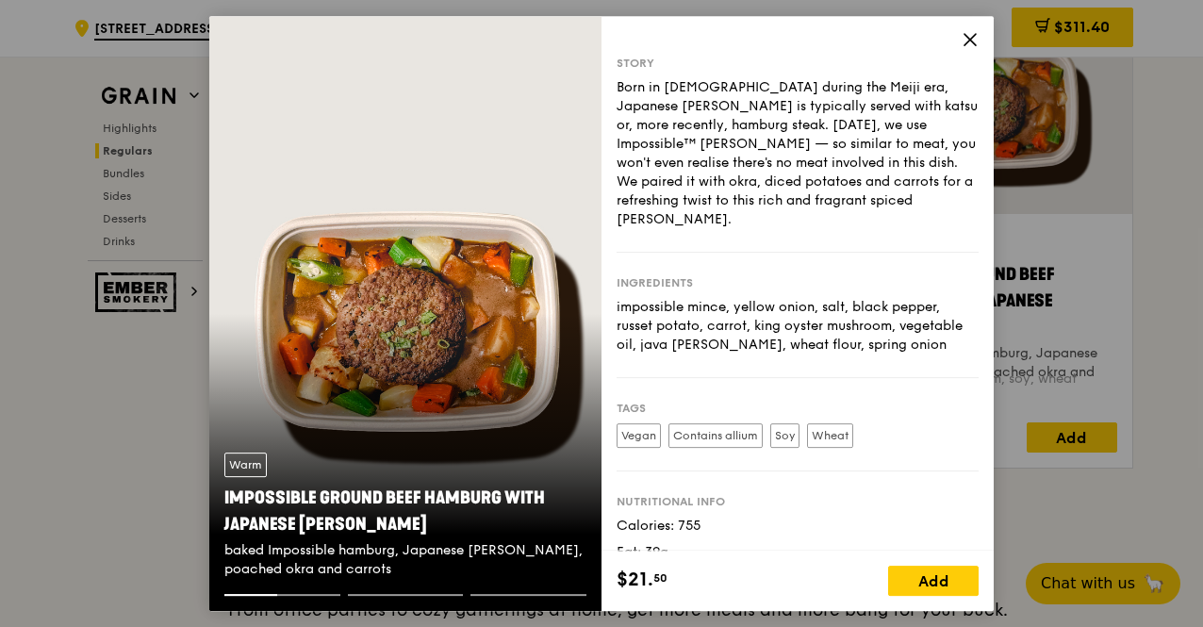
click at [600, 342] on div "Warm Impossible Ground Beef Hamburg with Japanese [PERSON_NAME] baked Impossibl…" at bounding box center [405, 314] width 392 height 596
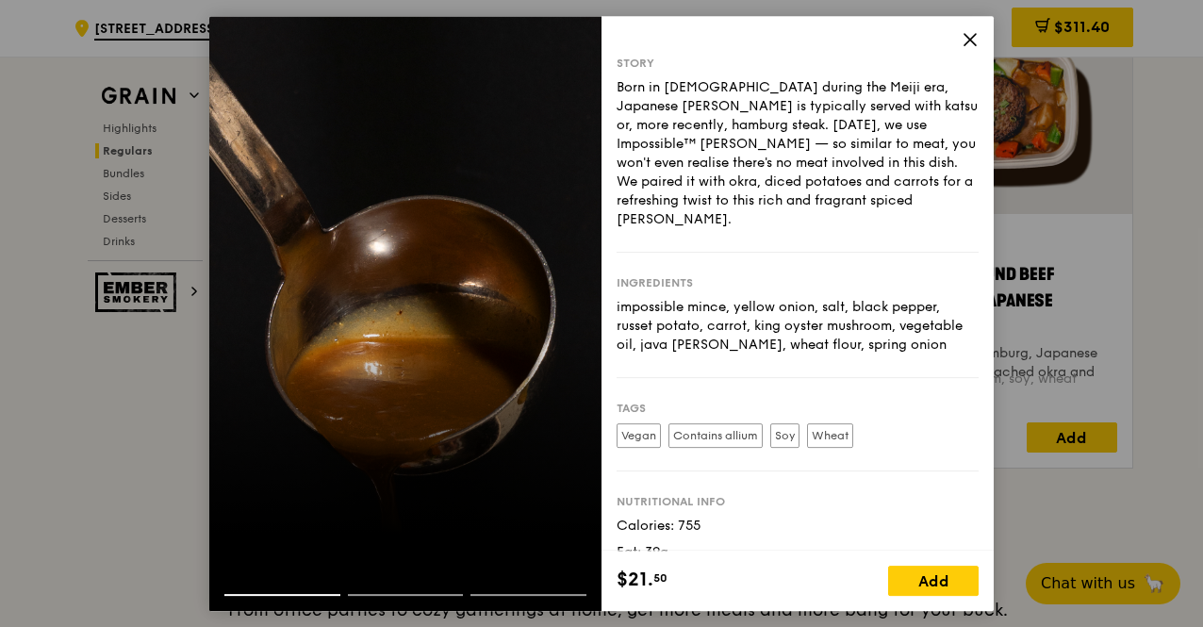
click at [546, 332] on div at bounding box center [405, 314] width 392 height 596
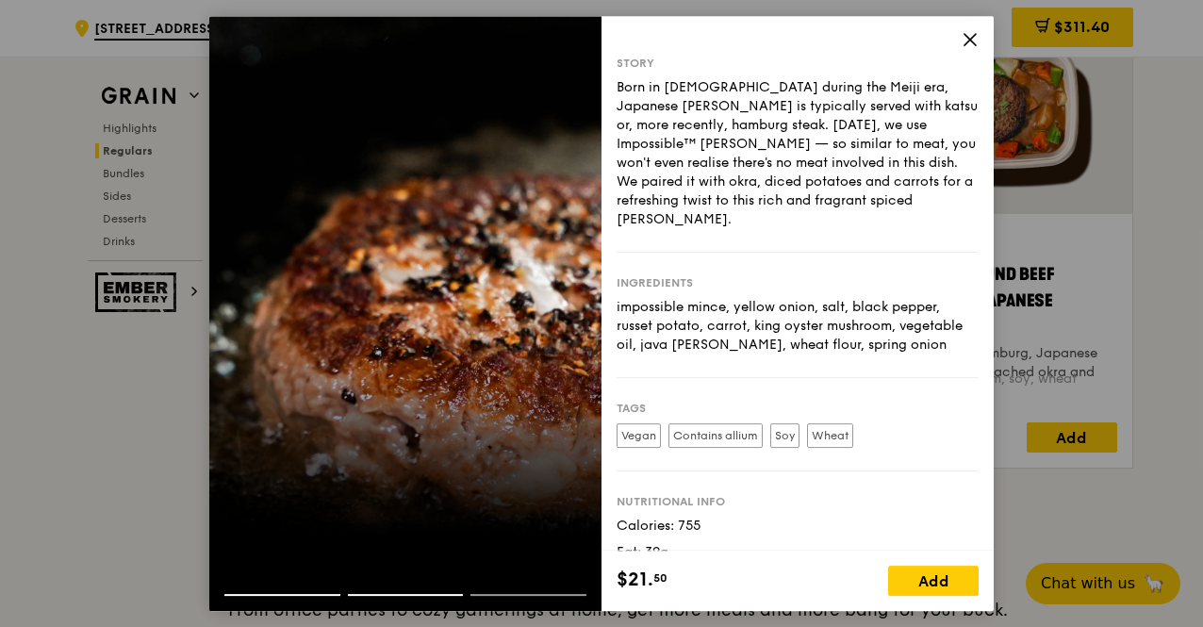
click at [573, 303] on div at bounding box center [405, 314] width 392 height 596
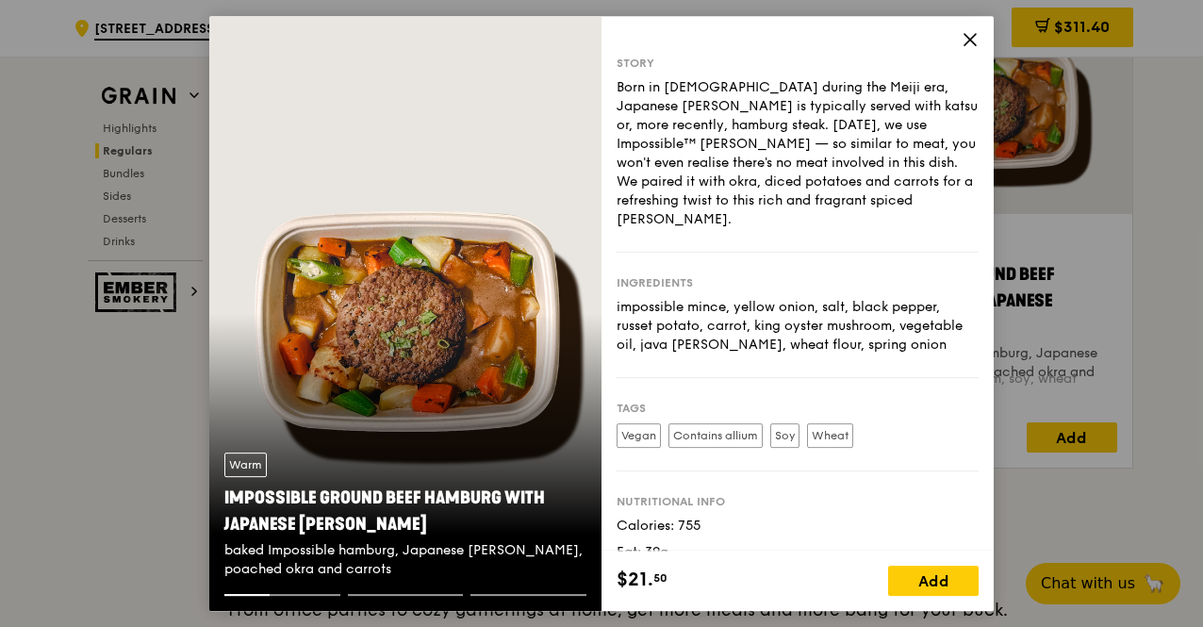
click at [963, 38] on icon at bounding box center [970, 39] width 17 height 17
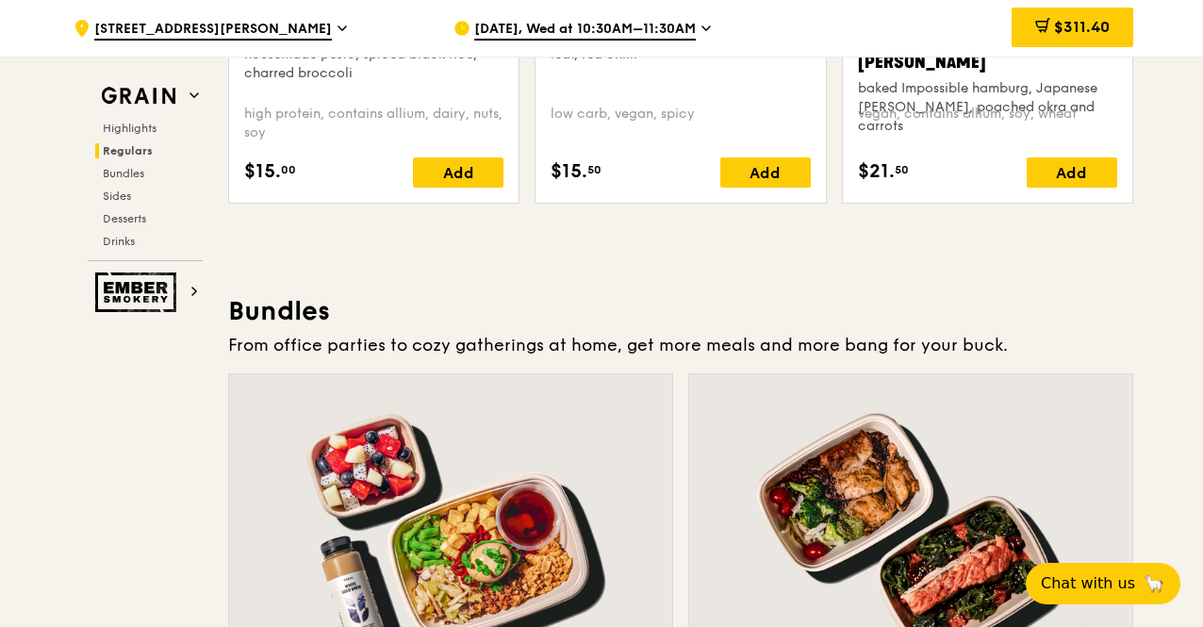
scroll to position [2512, 0]
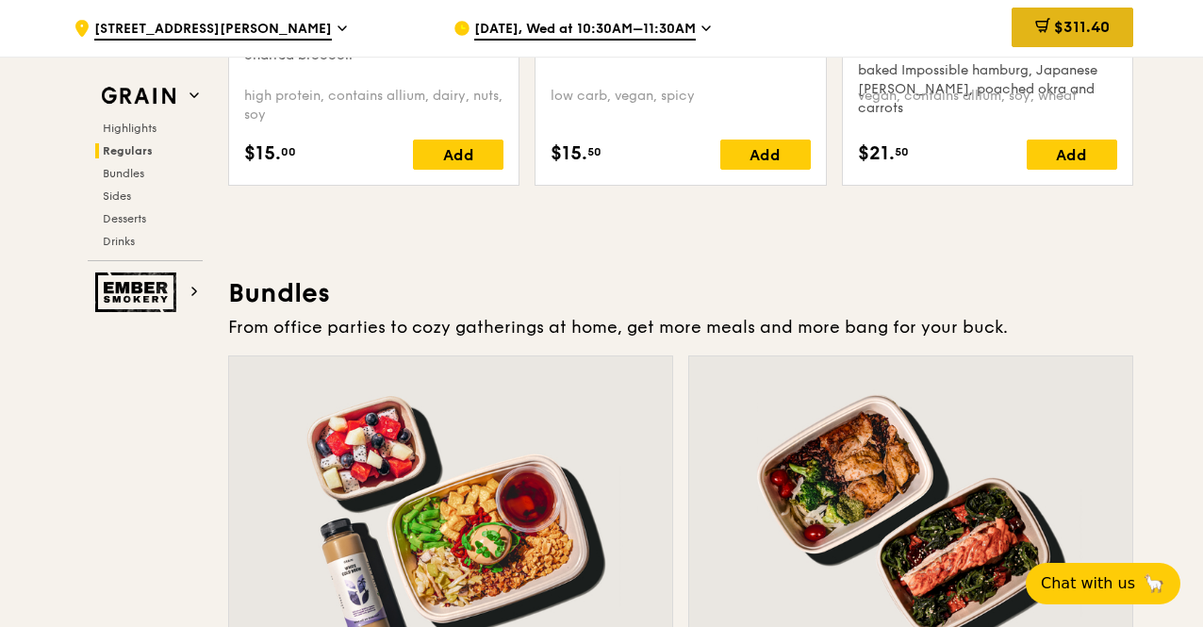
click at [1097, 31] on span "$311.40" at bounding box center [1082, 27] width 56 height 18
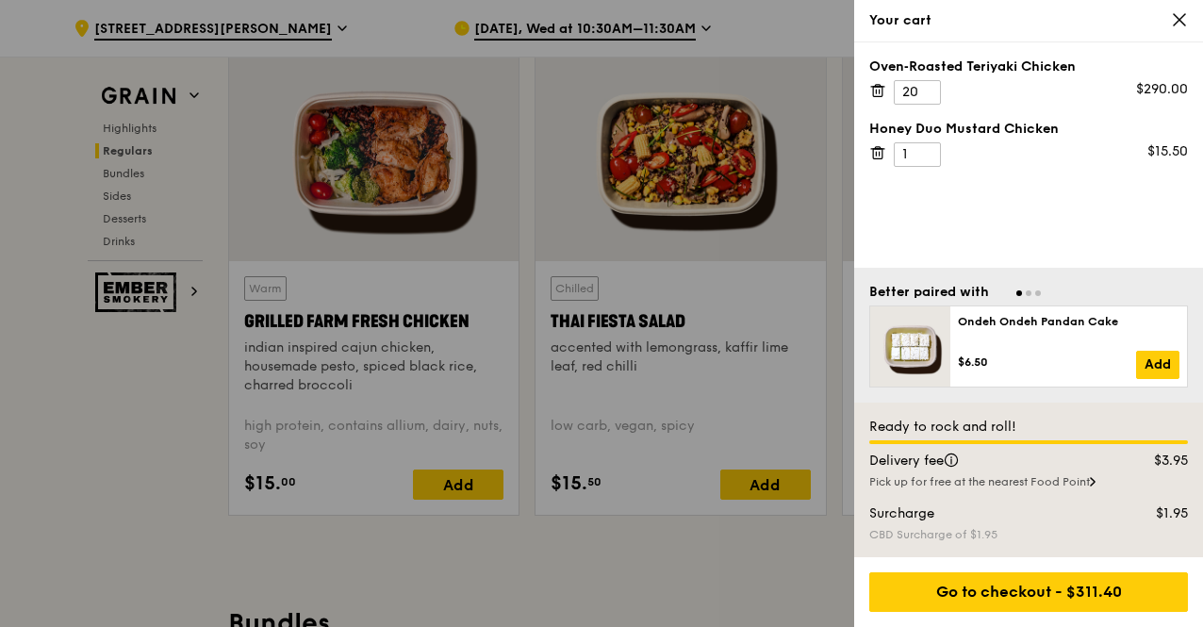
scroll to position [2135, 0]
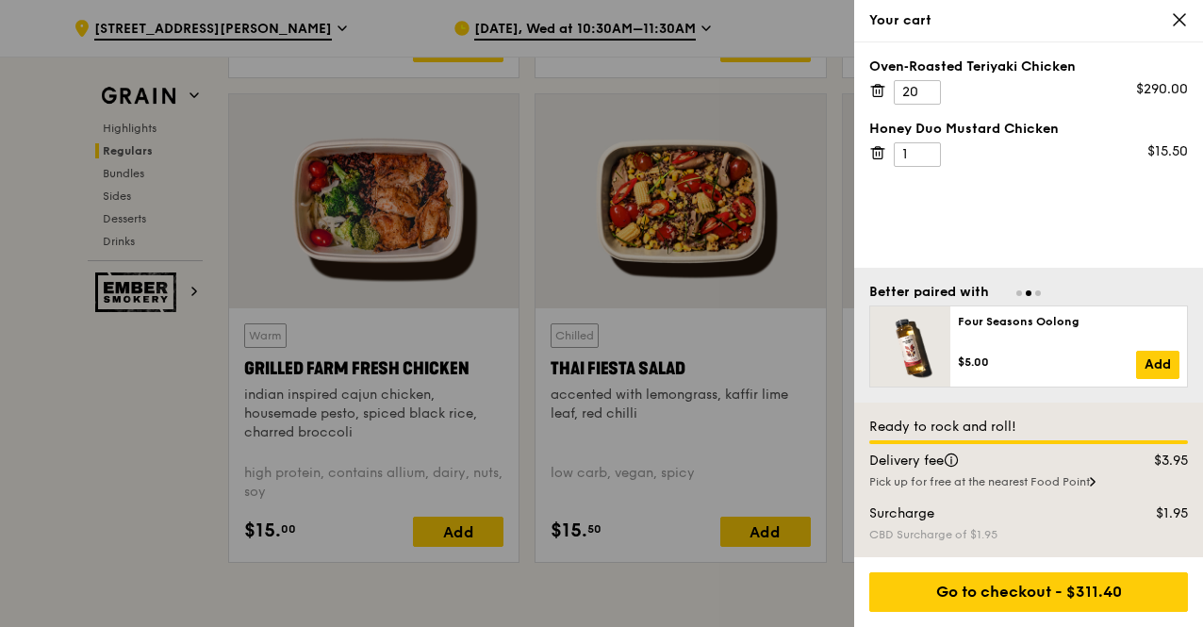
click at [1180, 17] on icon at bounding box center [1179, 19] width 17 height 17
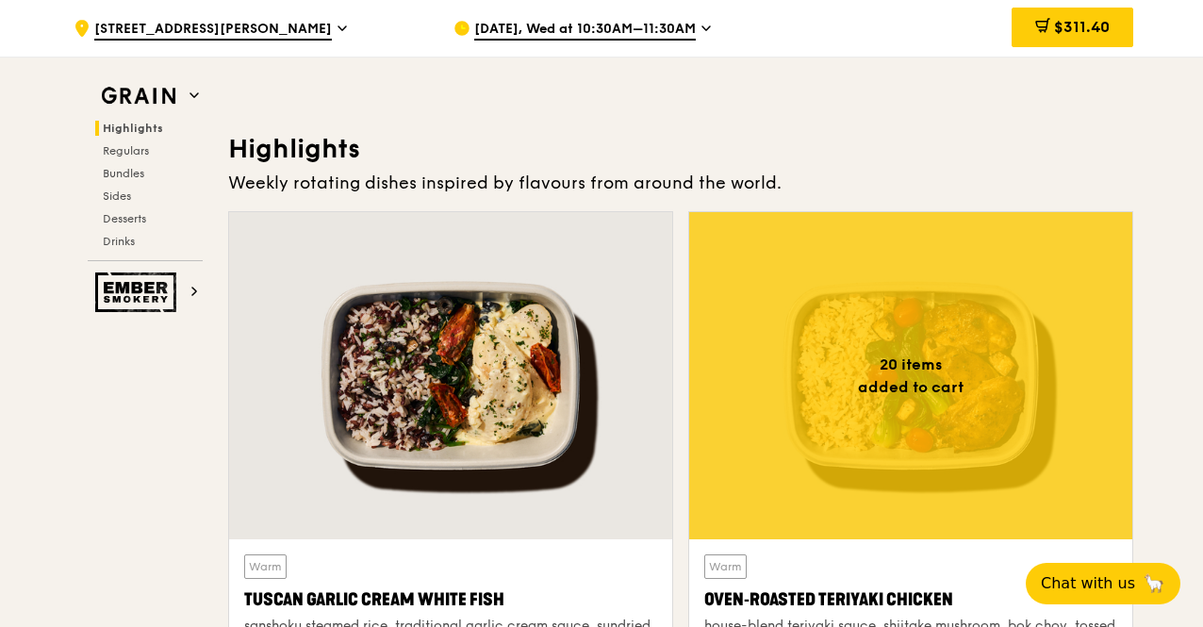
scroll to position [438, 0]
